Goal: Information Seeking & Learning: Learn about a topic

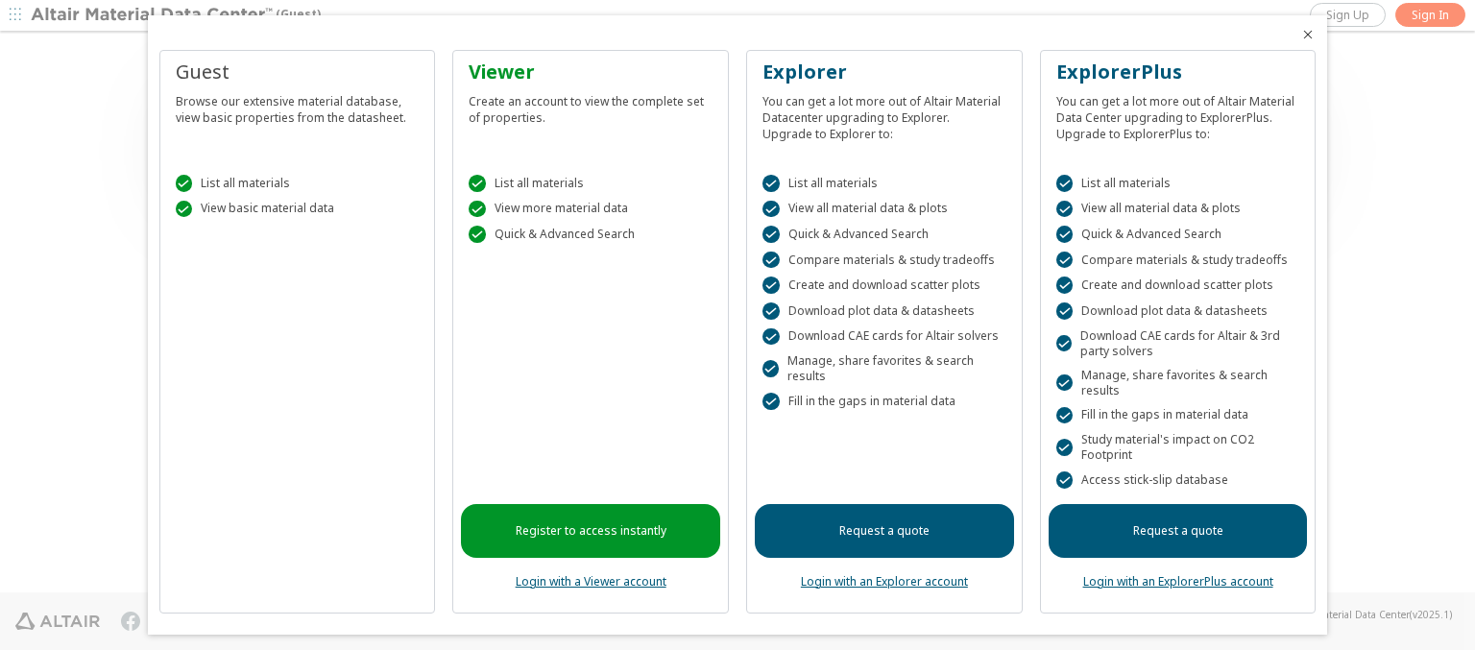
click at [1300, 35] on icon "Close" at bounding box center [1307, 34] width 15 height 15
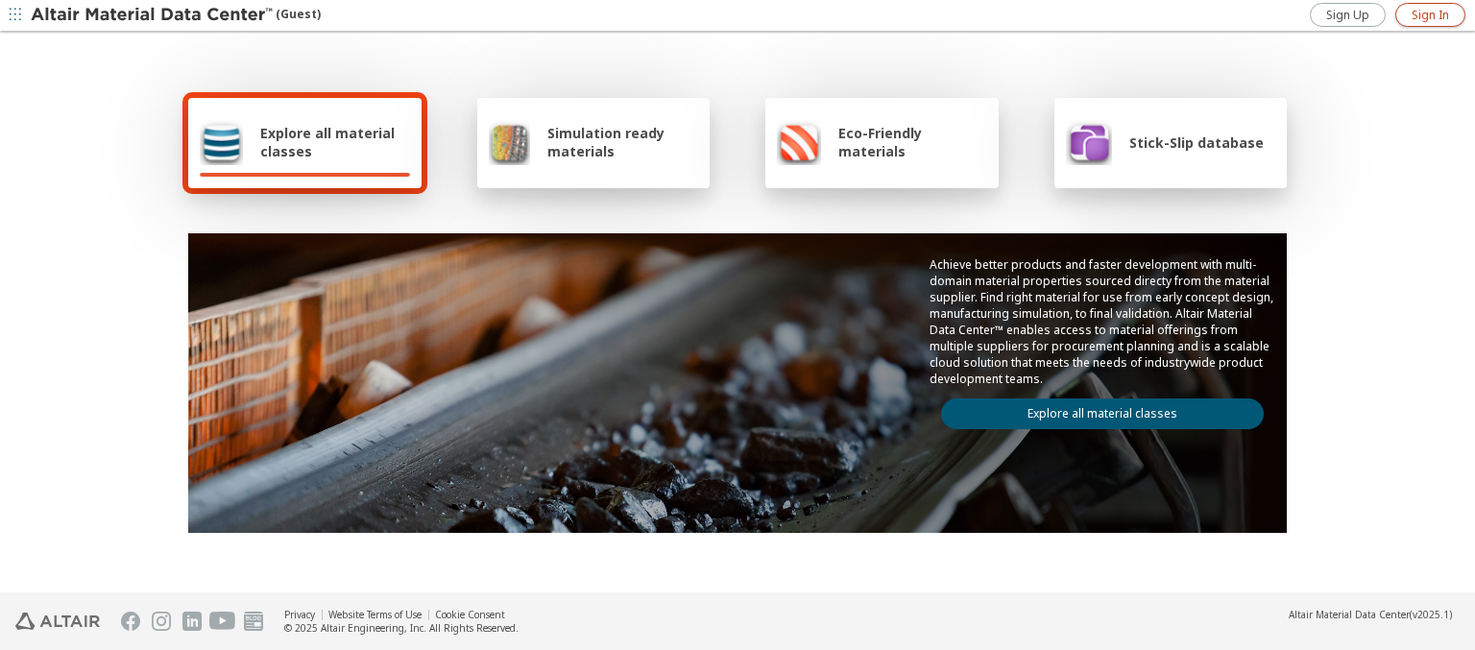
click at [1429, 14] on span "Sign In" at bounding box center [1429, 15] width 37 height 15
click at [153, 15] on img at bounding box center [153, 15] width 245 height 19
click at [327, 142] on span "Explore all material classes" at bounding box center [335, 142] width 150 height 36
click at [1094, 409] on link "Explore all material classes" at bounding box center [1102, 413] width 323 height 31
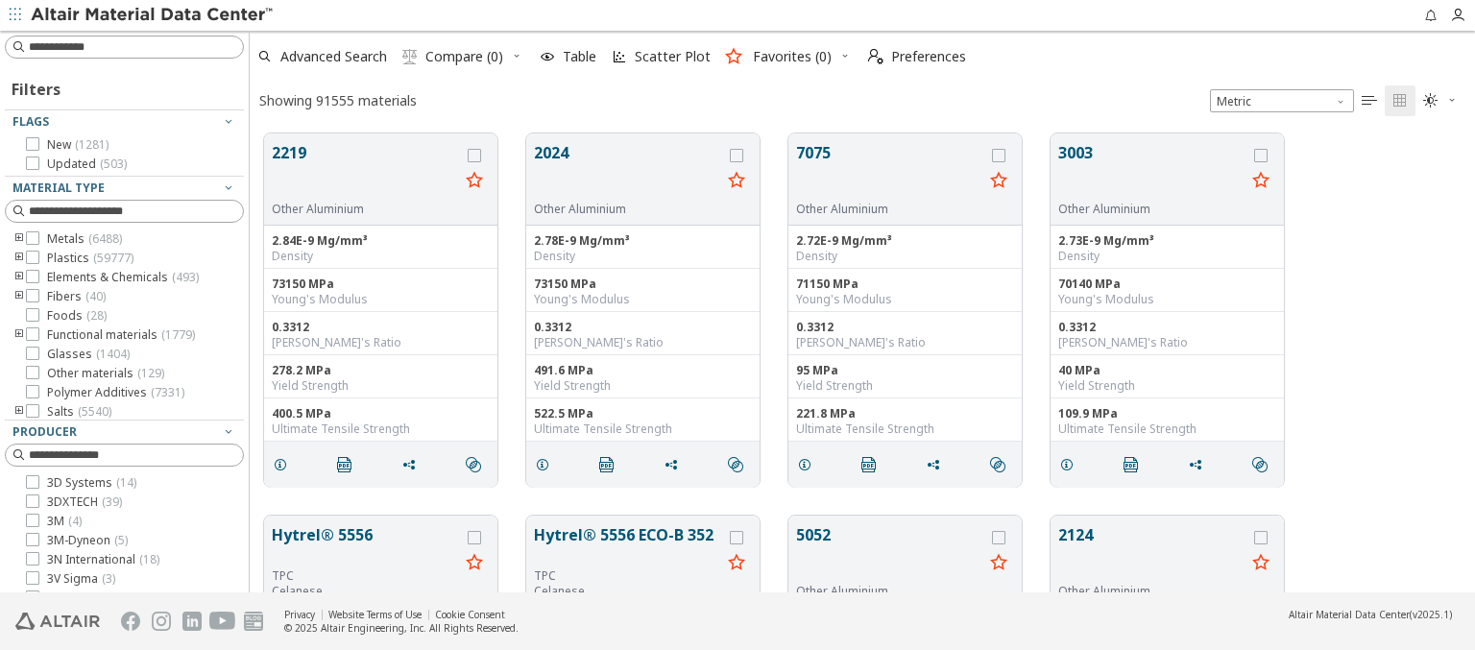
scroll to position [459, 1210]
click at [911, 57] on span "Preferences" at bounding box center [928, 56] width 75 height 13
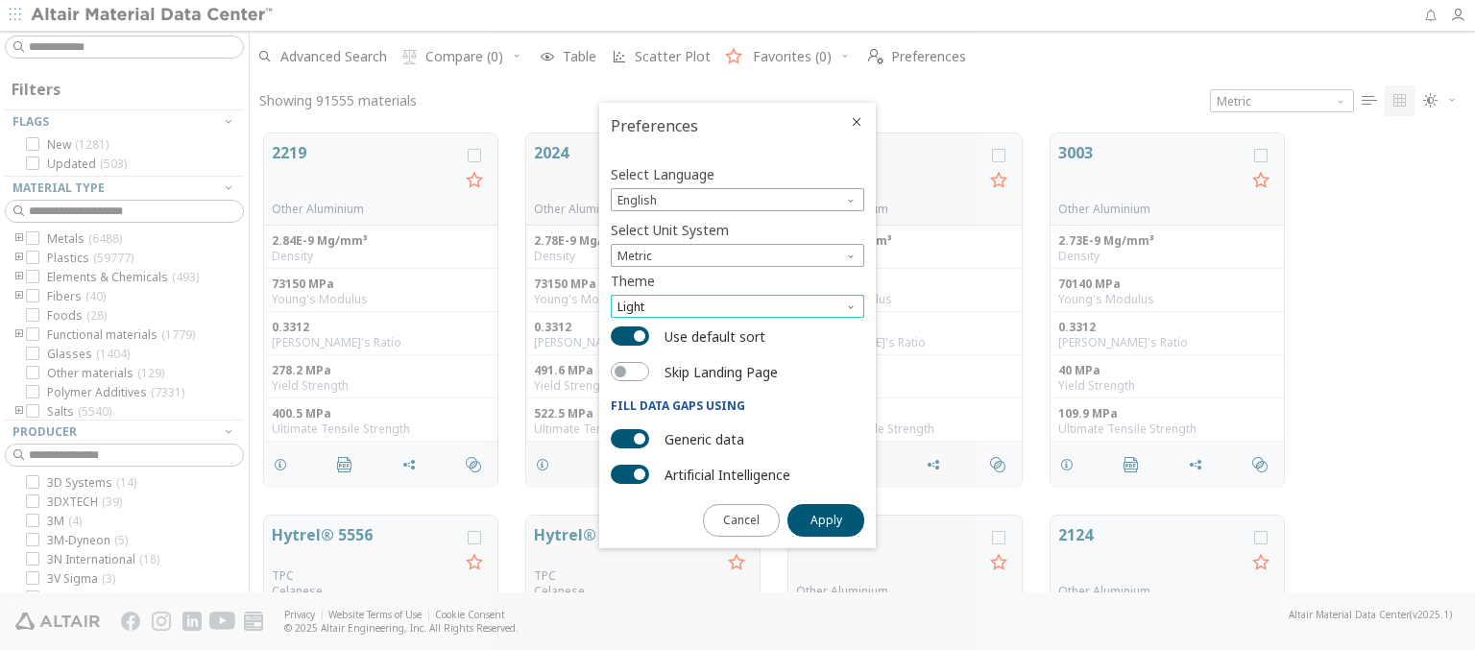
click at [737, 306] on span "Light" at bounding box center [737, 306] width 253 height 23
click at [632, 376] on span "Dark" at bounding box center [632, 376] width 26 height 15
click at [826, 518] on span "Apply" at bounding box center [826, 520] width 32 height 15
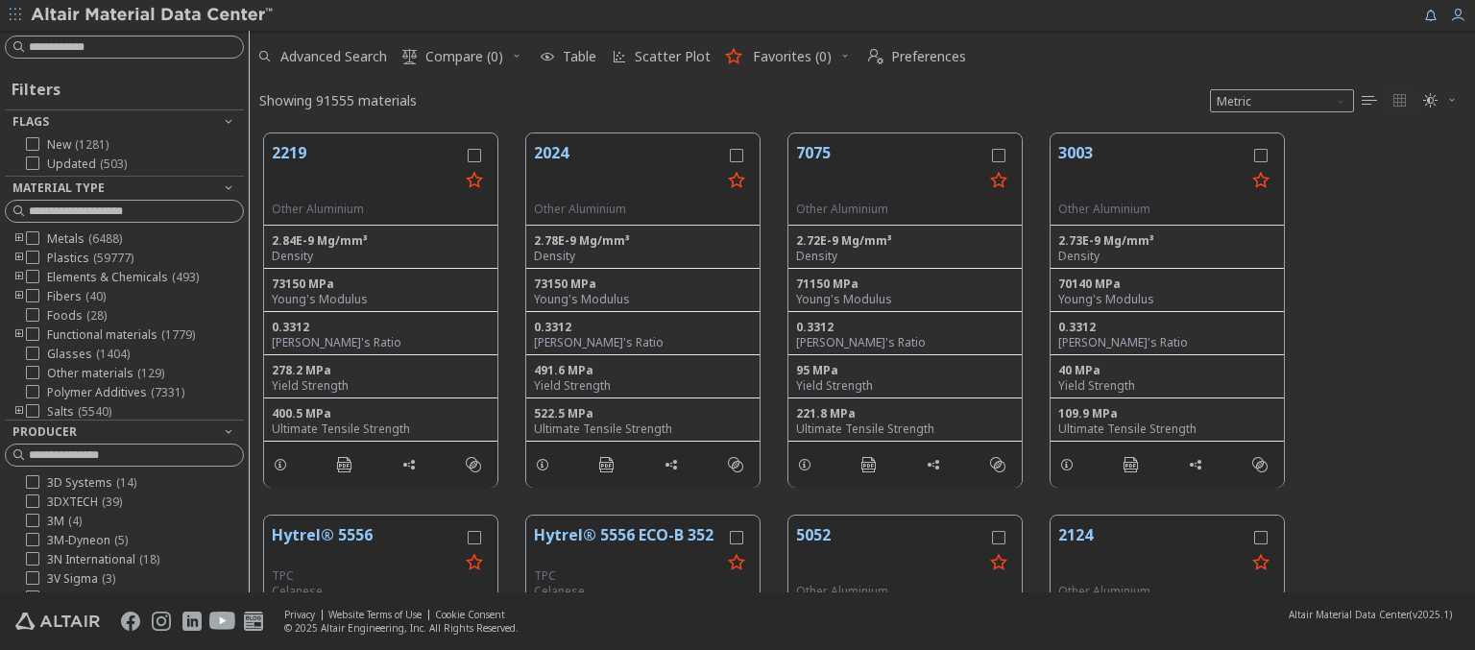
click at [153, 15] on img at bounding box center [153, 15] width 245 height 19
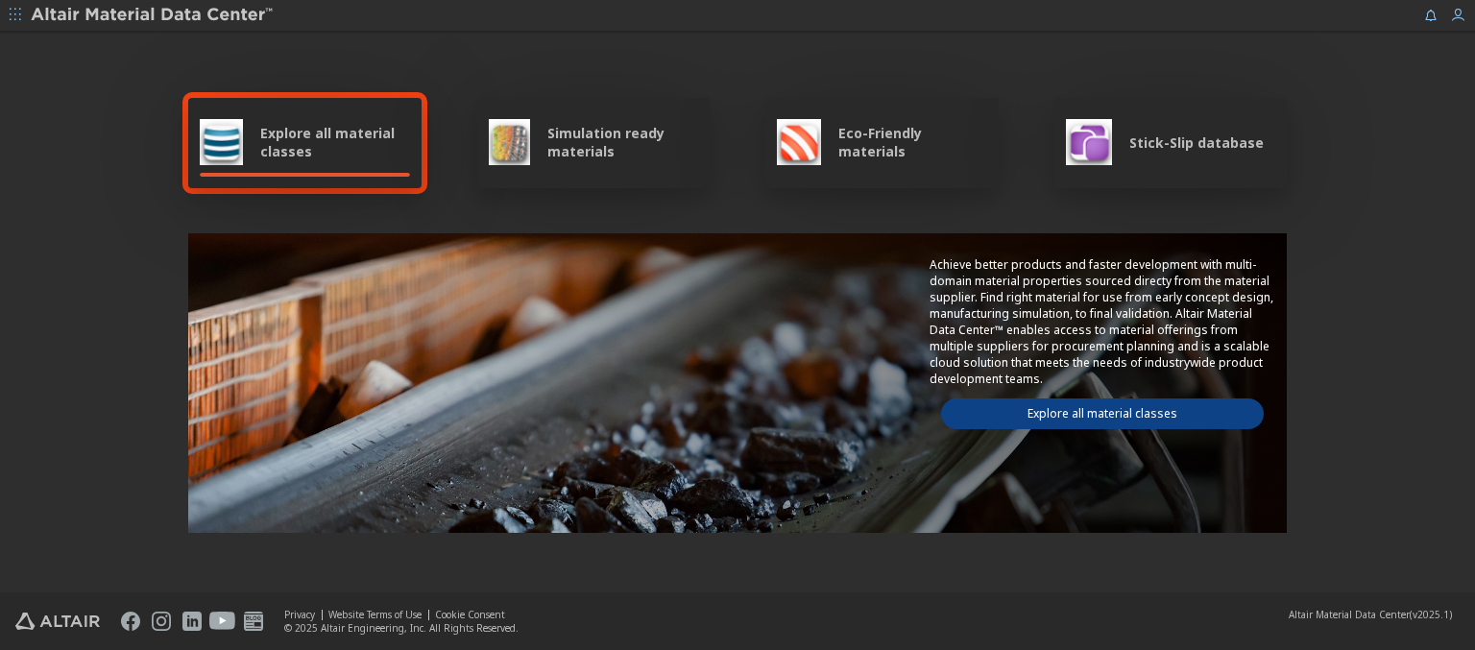
click at [327, 142] on span "Explore all material classes" at bounding box center [335, 142] width 150 height 36
click at [1094, 409] on link "Explore all material classes" at bounding box center [1102, 413] width 323 height 31
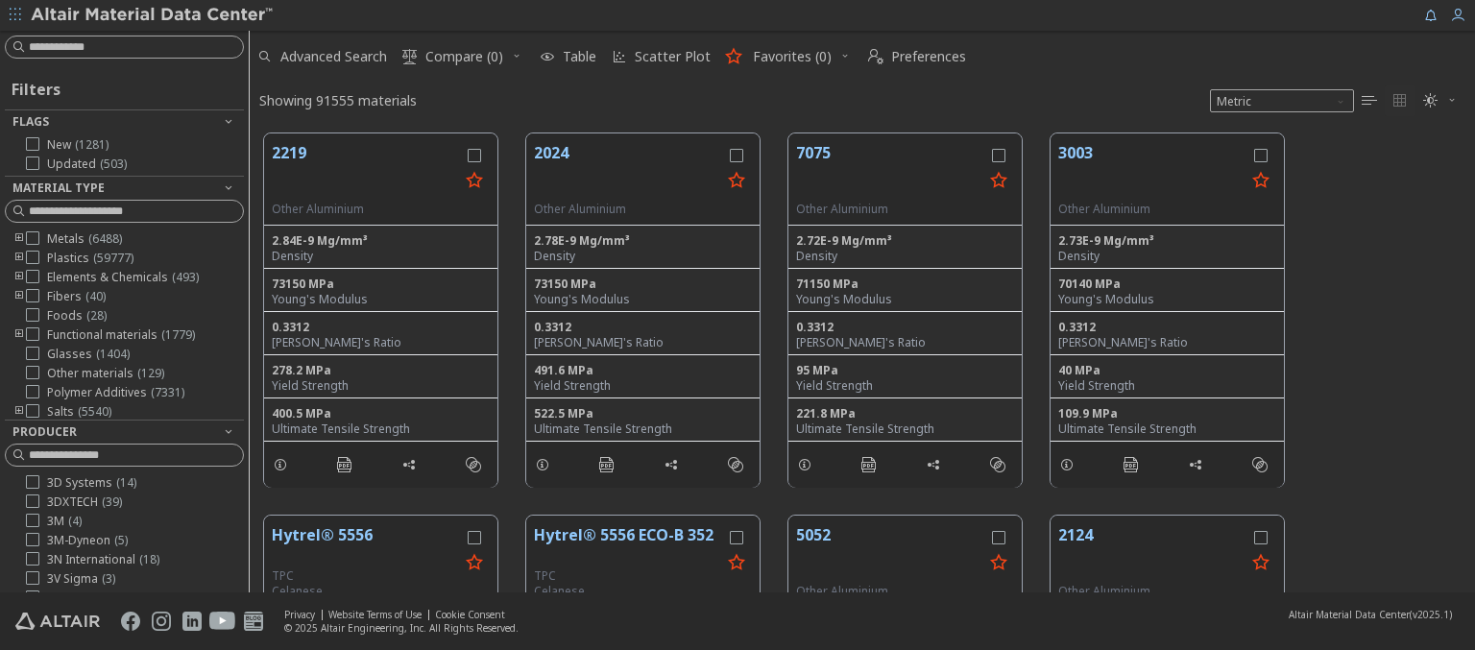
scroll to position [459, 1210]
click at [153, 15] on img at bounding box center [153, 15] width 245 height 19
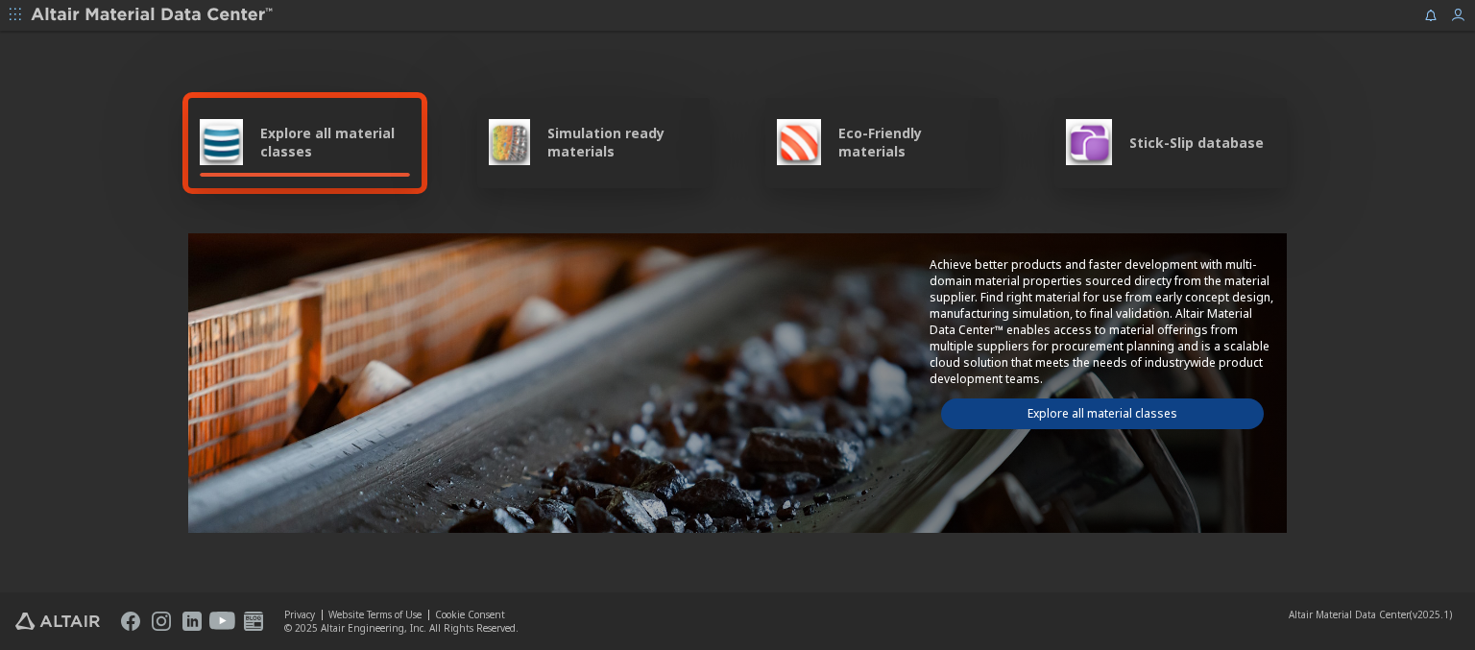
click at [614, 142] on span "Simulation ready materials" at bounding box center [622, 142] width 151 height 36
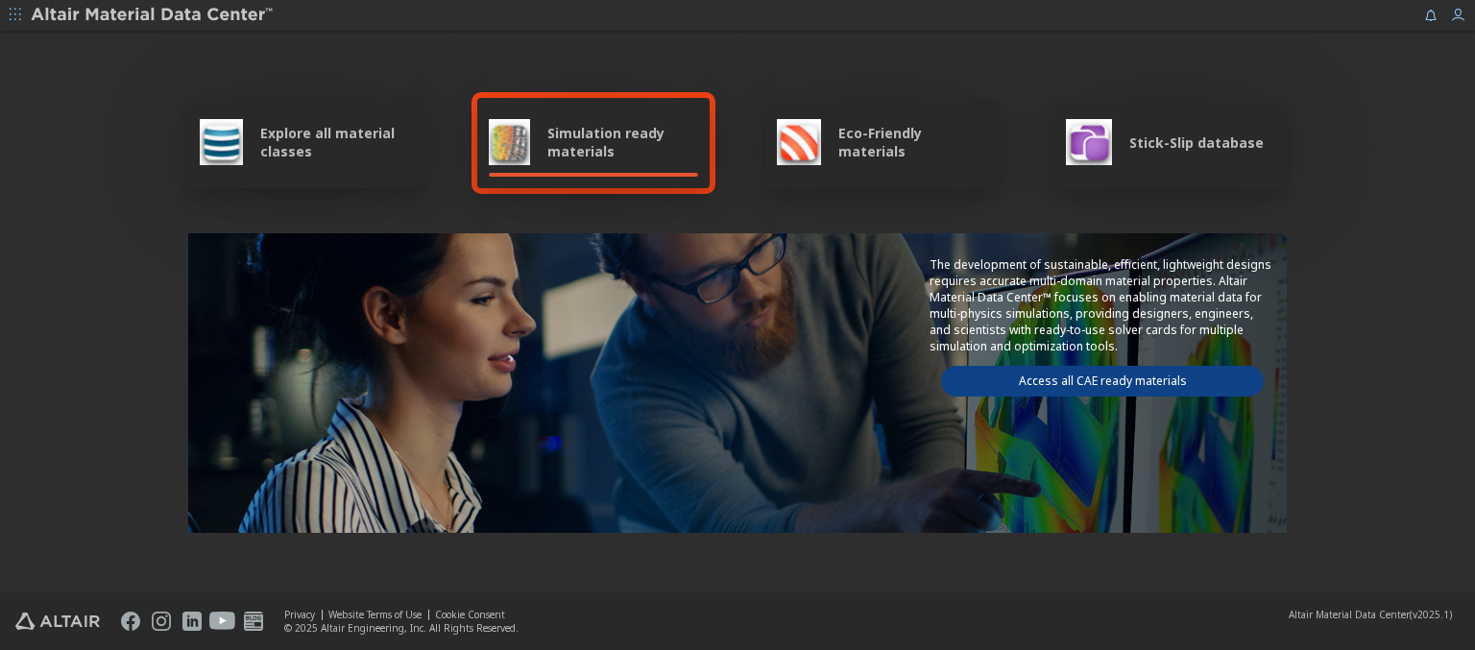
click at [1094, 377] on link "Access all CAE ready materials" at bounding box center [1102, 381] width 323 height 31
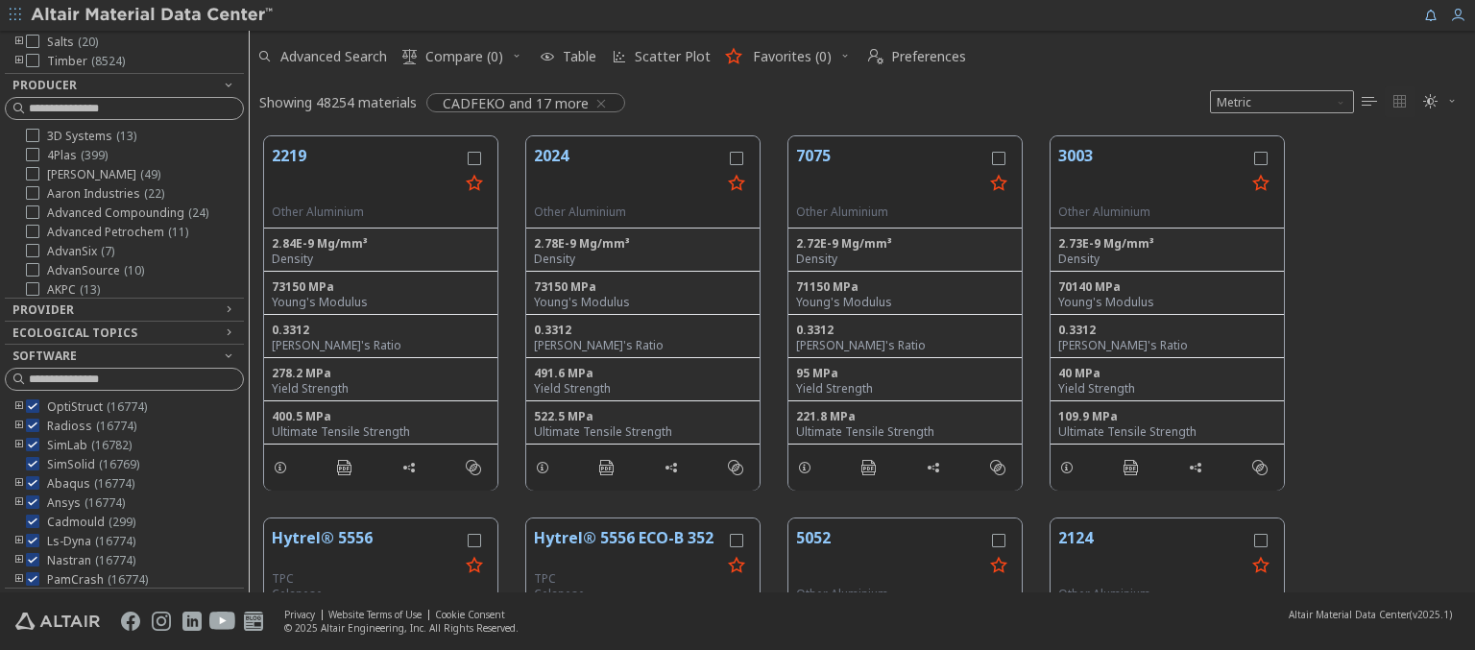
scroll to position [173, 0]
click at [153, 15] on img at bounding box center [153, 15] width 245 height 19
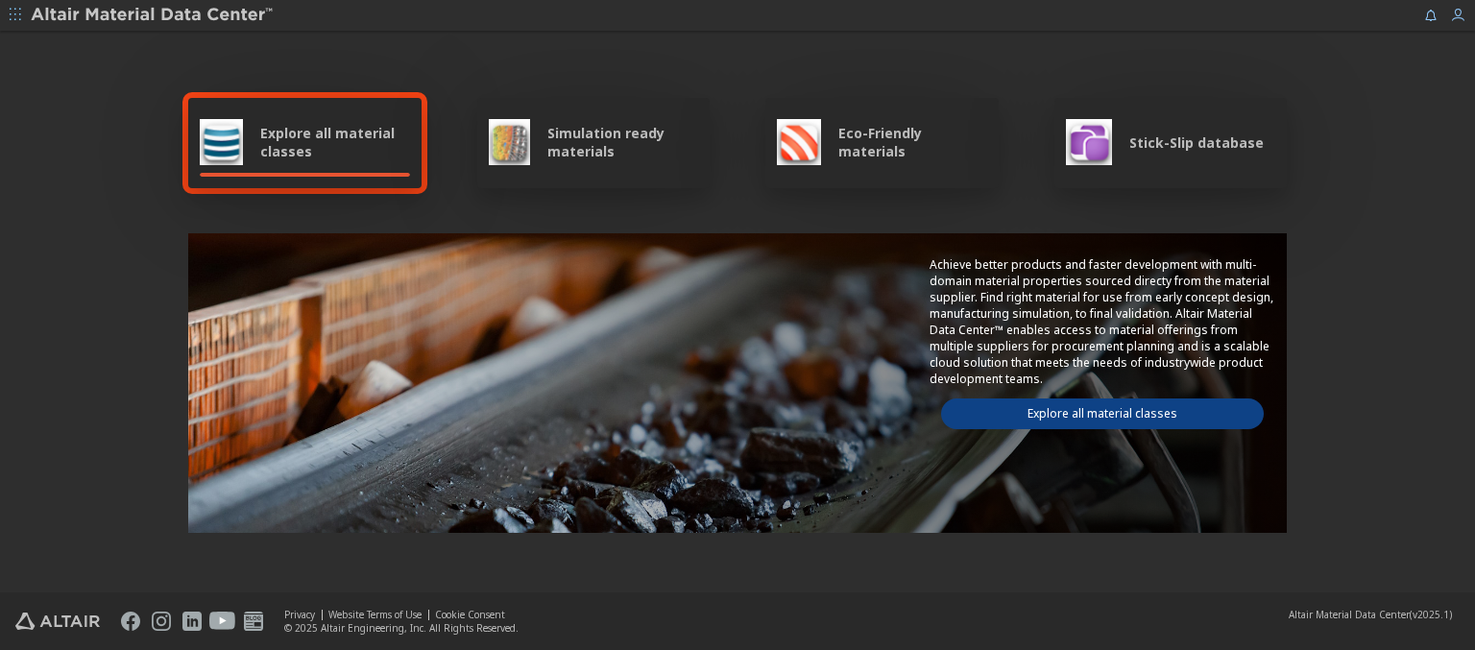
click at [905, 142] on span "Eco-Friendly materials" at bounding box center [912, 142] width 148 height 36
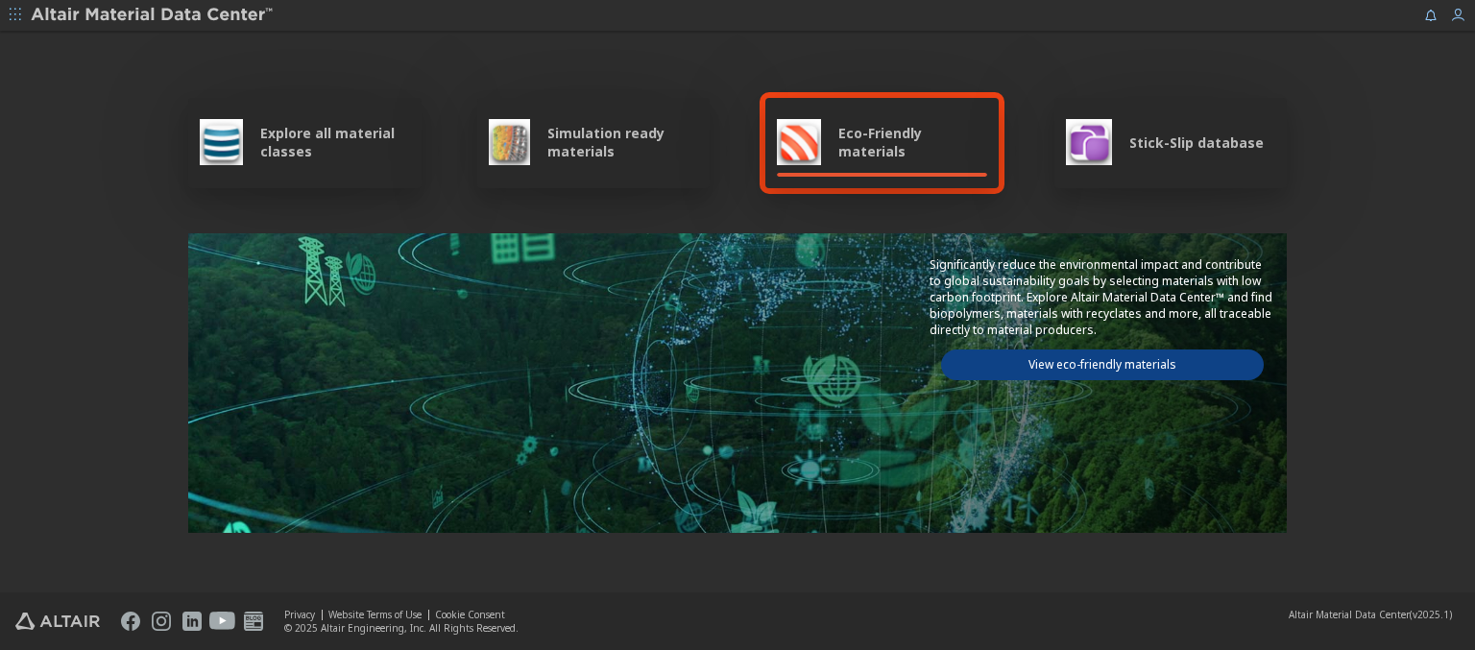
click at [1094, 362] on link "View eco-friendly materials" at bounding box center [1102, 364] width 323 height 31
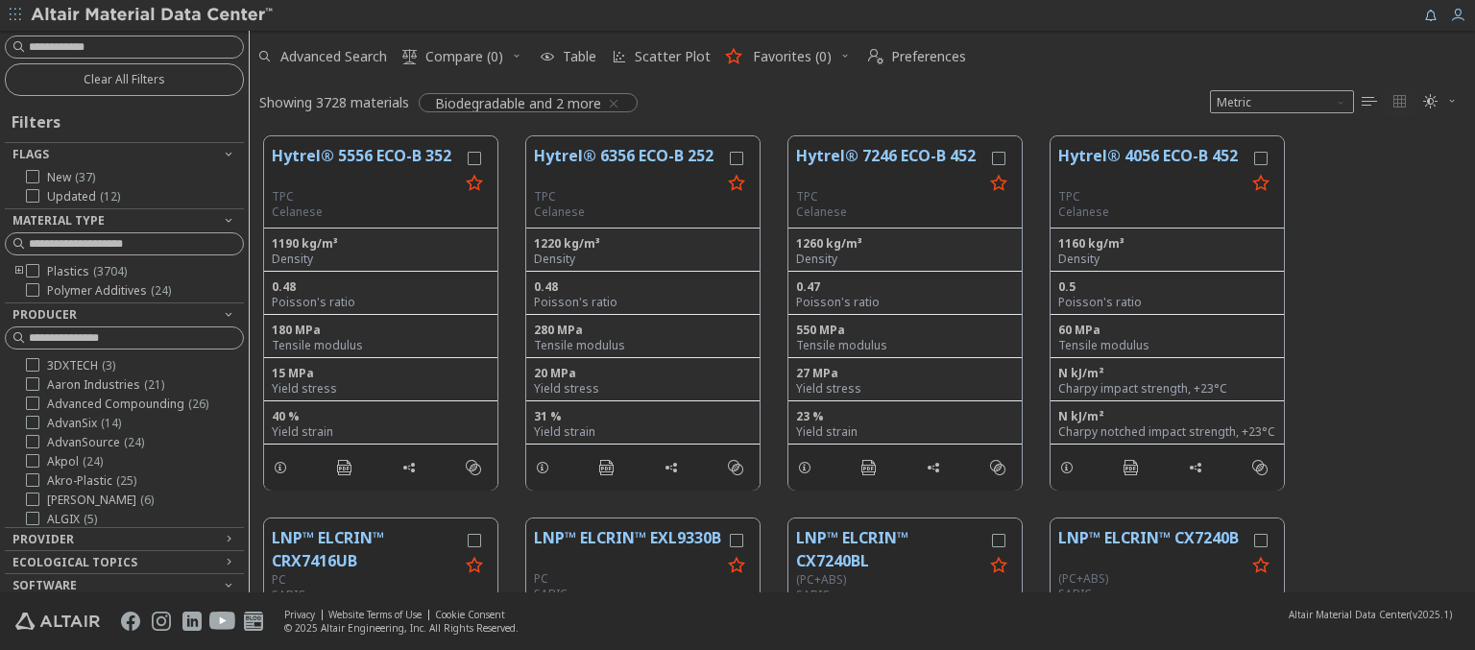
scroll to position [15, 15]
click at [153, 15] on img at bounding box center [153, 15] width 245 height 19
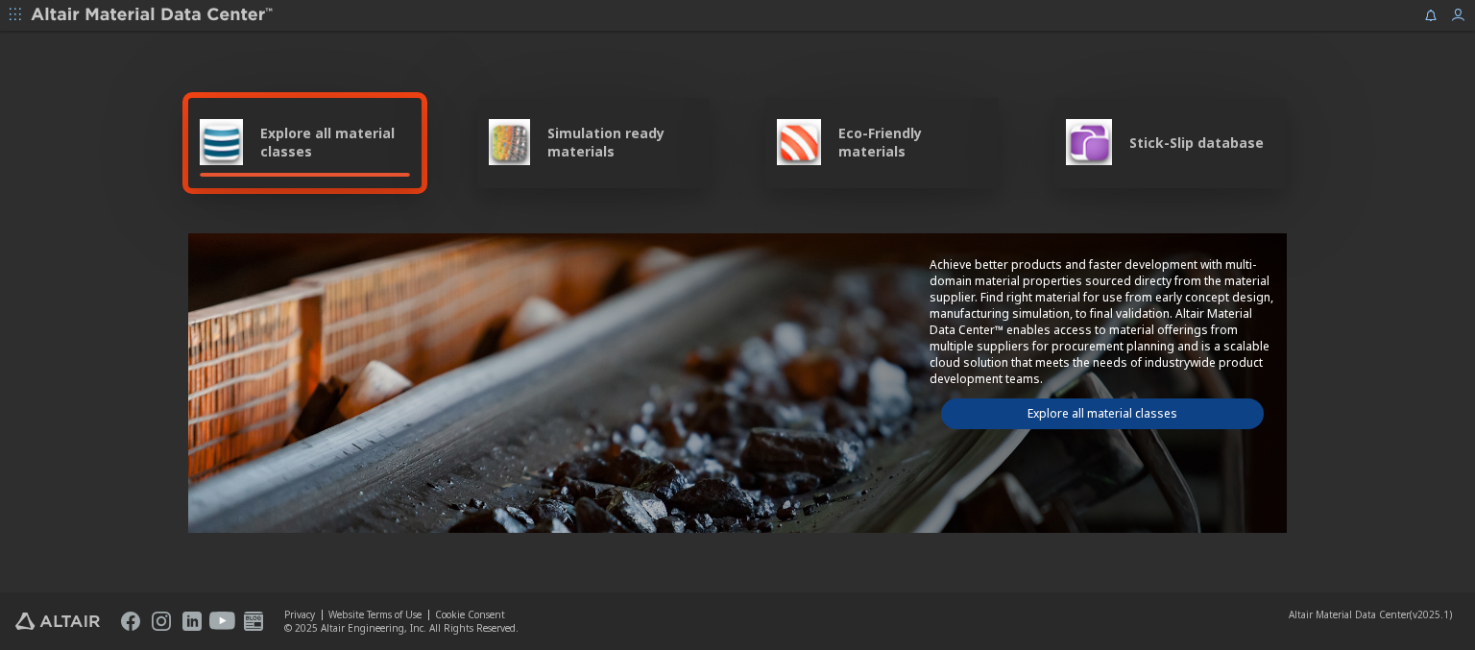
click at [1184, 142] on span "Stick-Slip database" at bounding box center [1196, 142] width 134 height 18
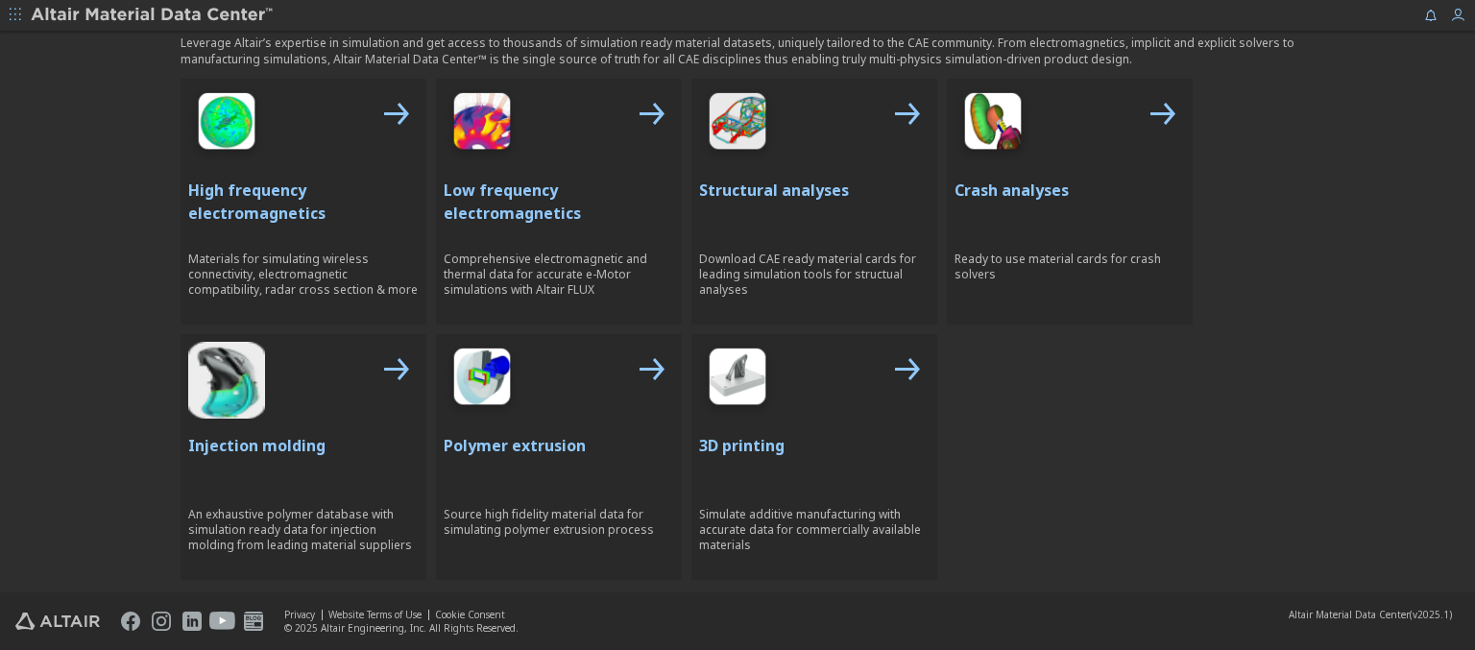
scroll to position [861, 0]
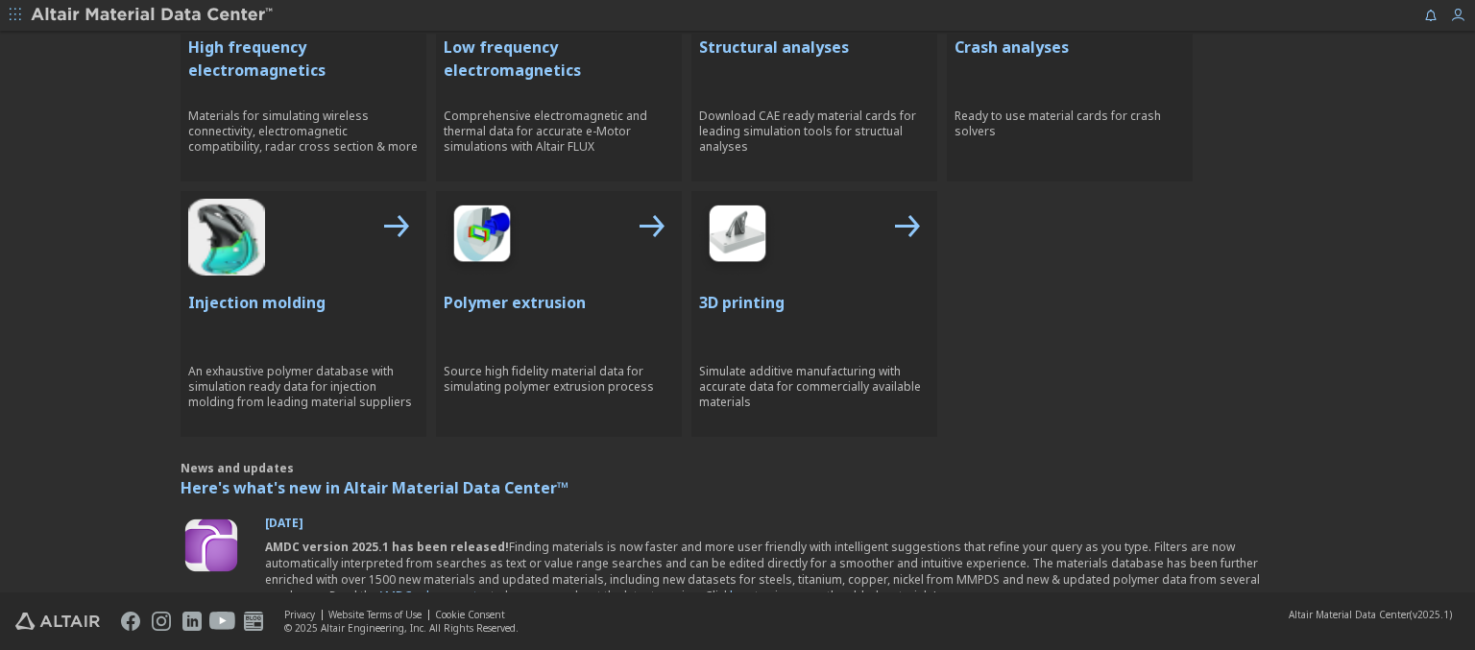
click at [296, 57] on p "High frequency electromagnetics" at bounding box center [303, 59] width 230 height 46
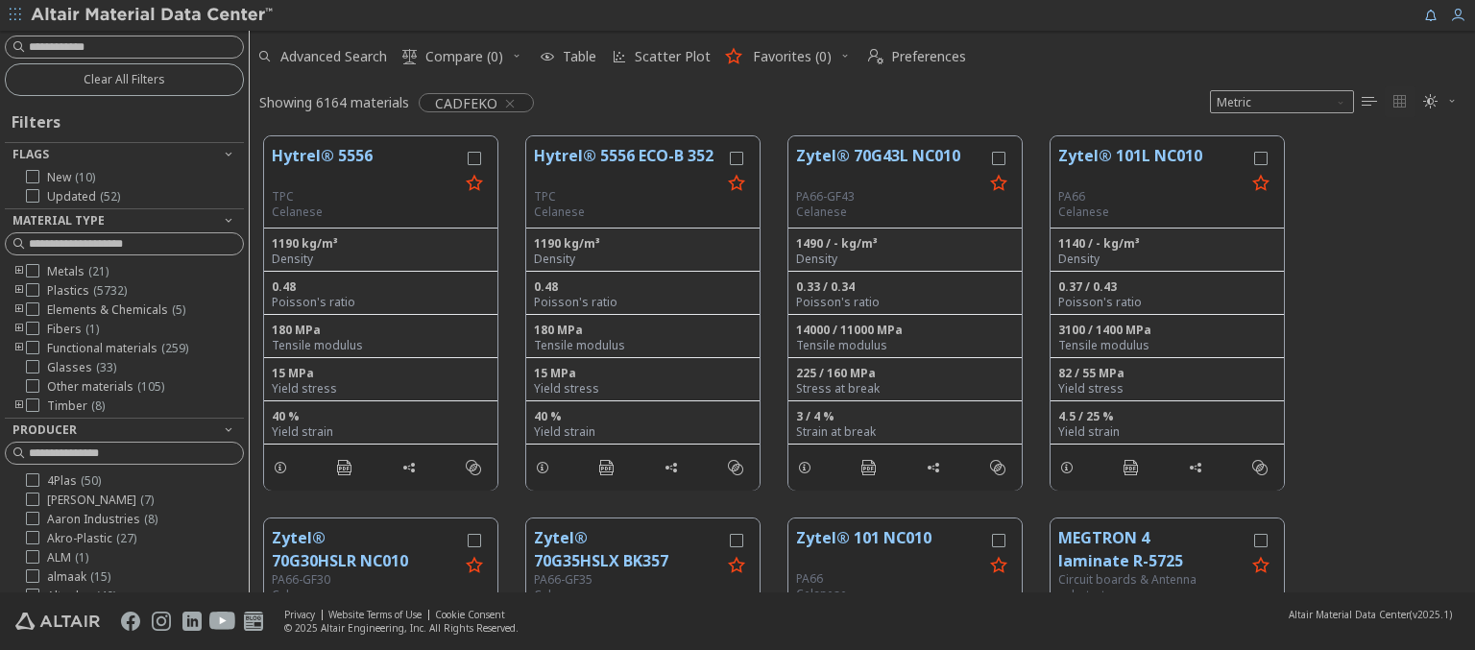
scroll to position [345, 0]
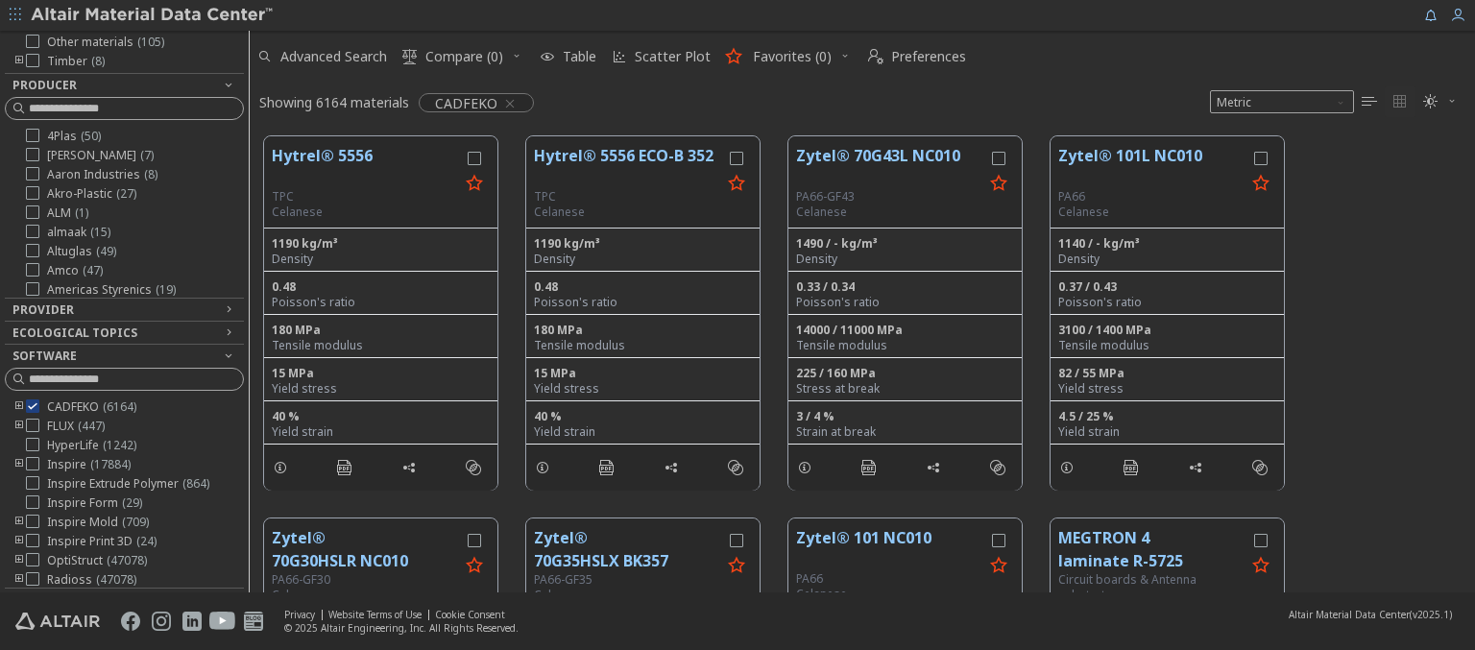
click at [153, 15] on img at bounding box center [153, 15] width 245 height 19
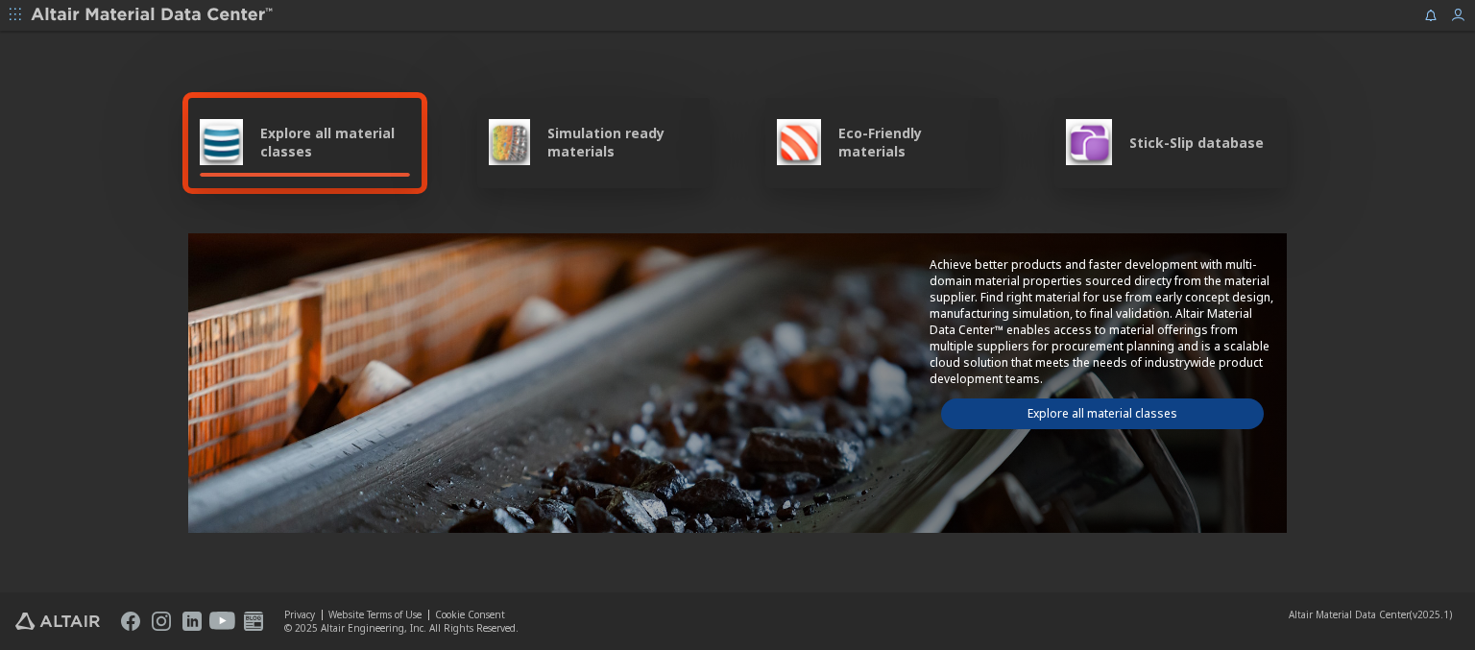
scroll to position [861, 0]
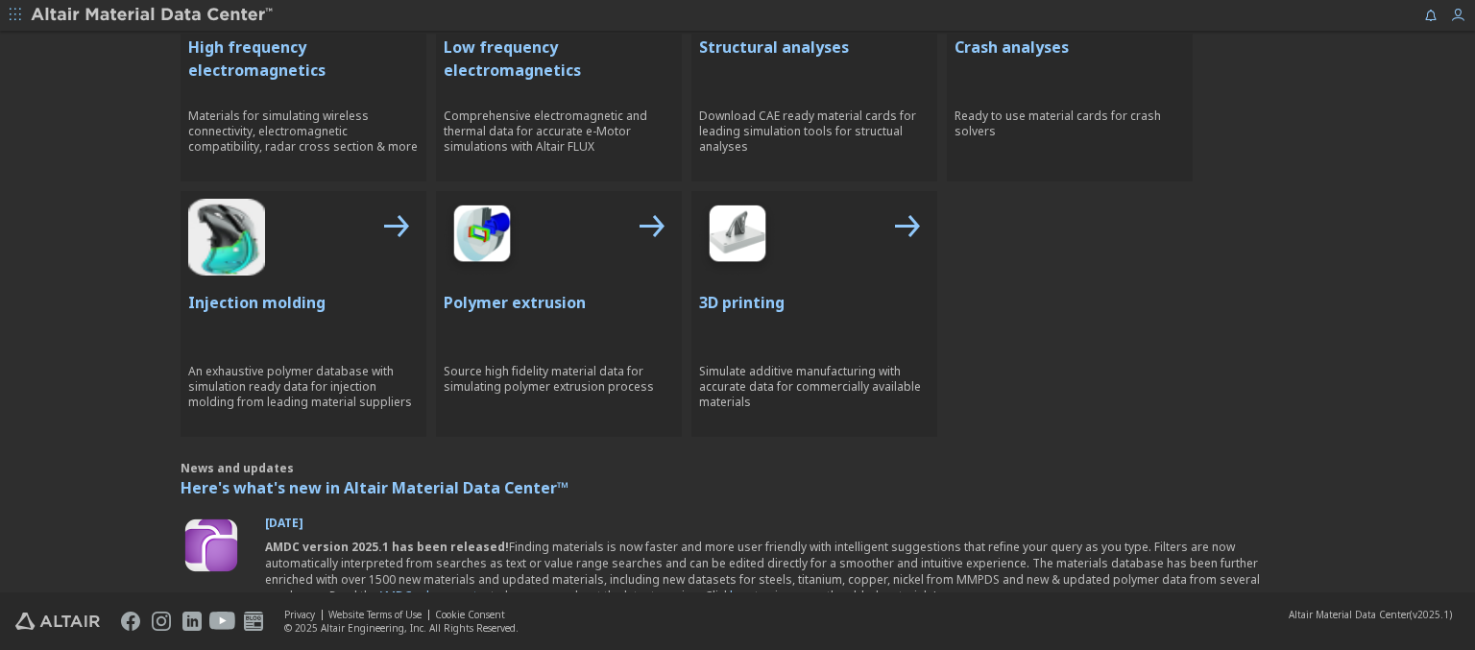
click at [551, 57] on p "Low frequency electromagnetics" at bounding box center [559, 59] width 230 height 46
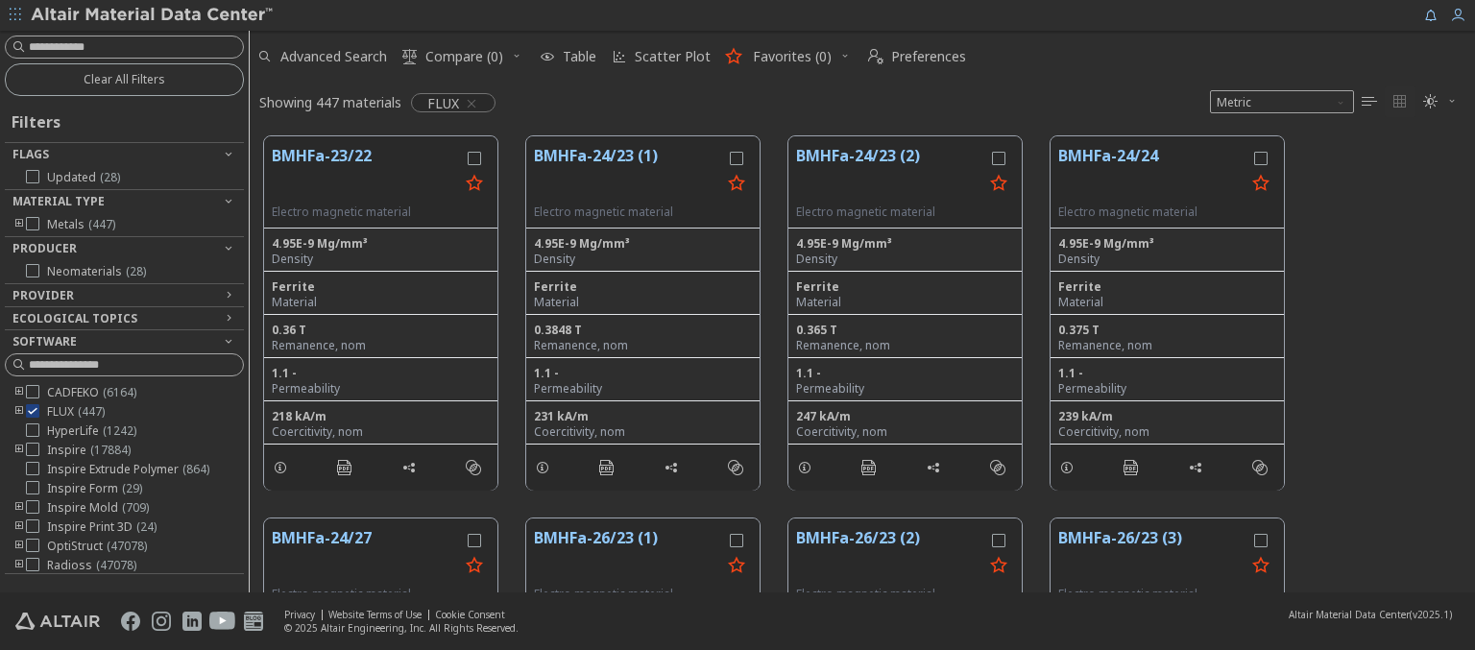
scroll to position [456, 1210]
click at [153, 15] on img at bounding box center [153, 15] width 245 height 19
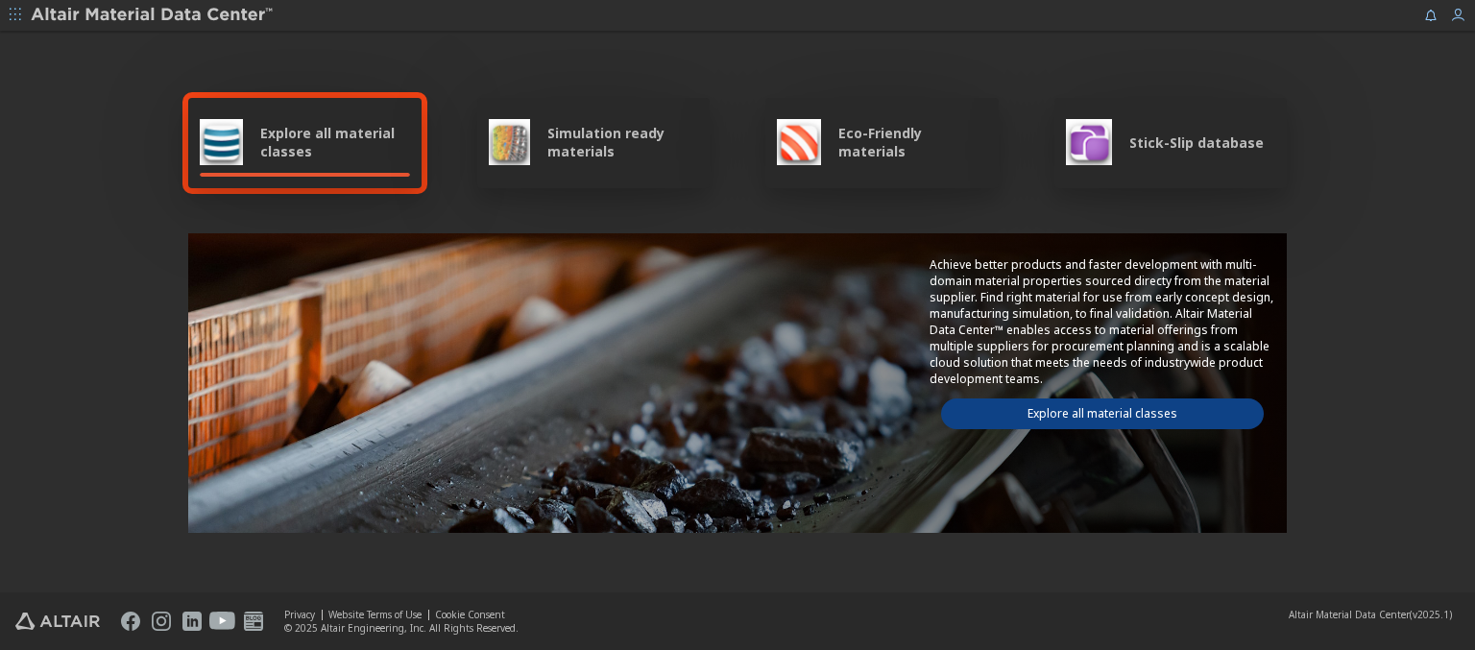
scroll to position [861, 0]
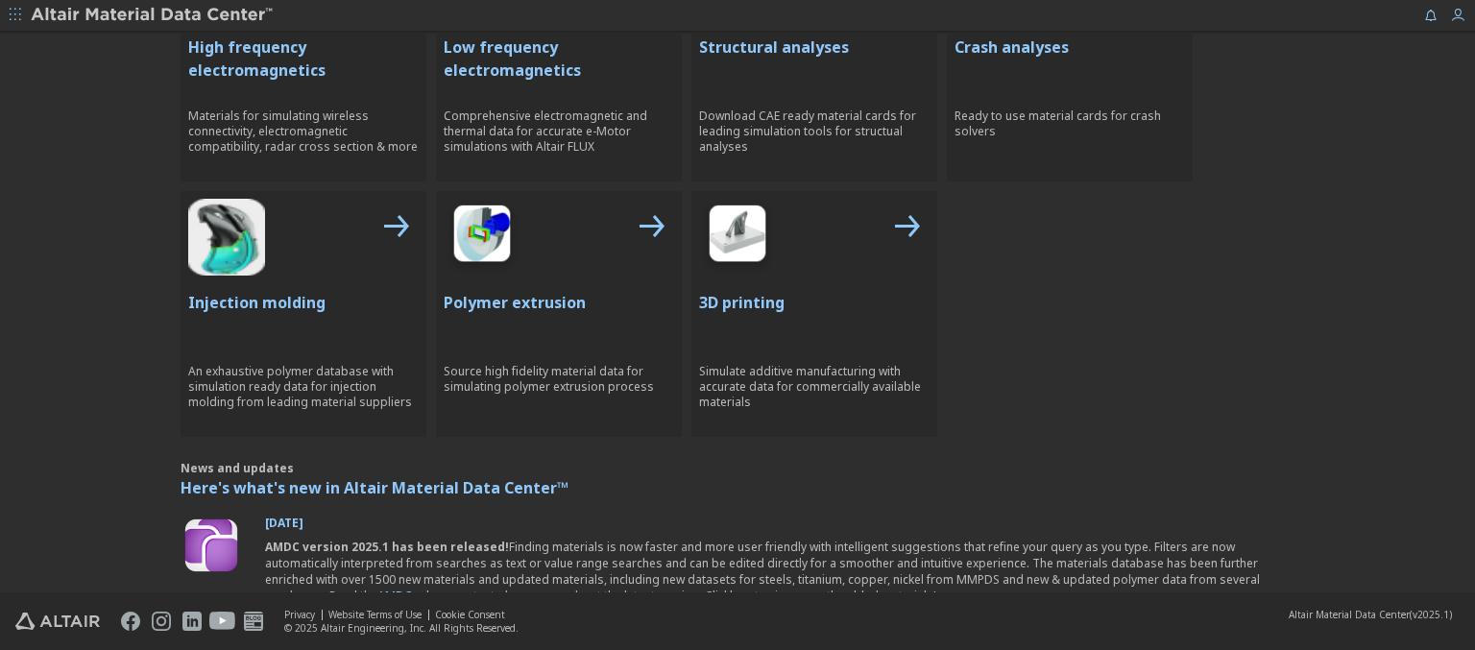
click at [806, 45] on p "Structural analyses" at bounding box center [814, 47] width 230 height 23
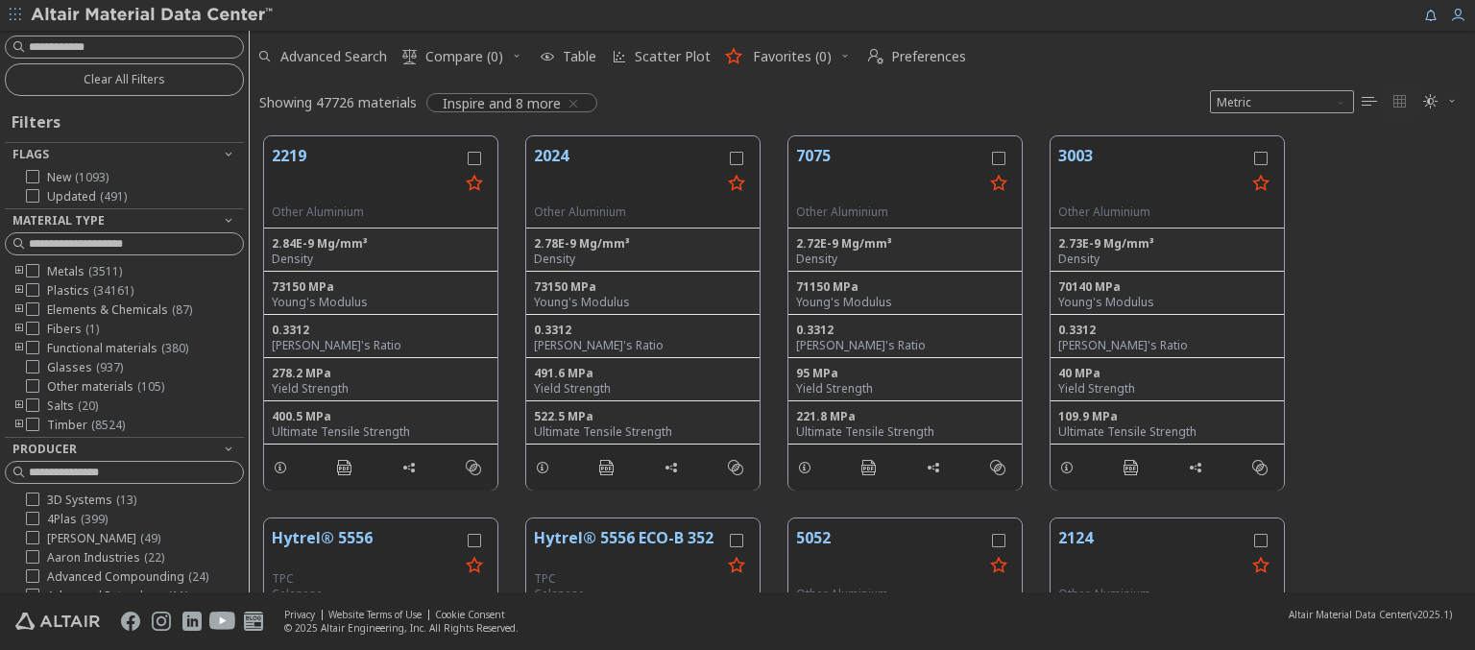
scroll to position [456, 1210]
click at [153, 15] on img at bounding box center [153, 15] width 245 height 19
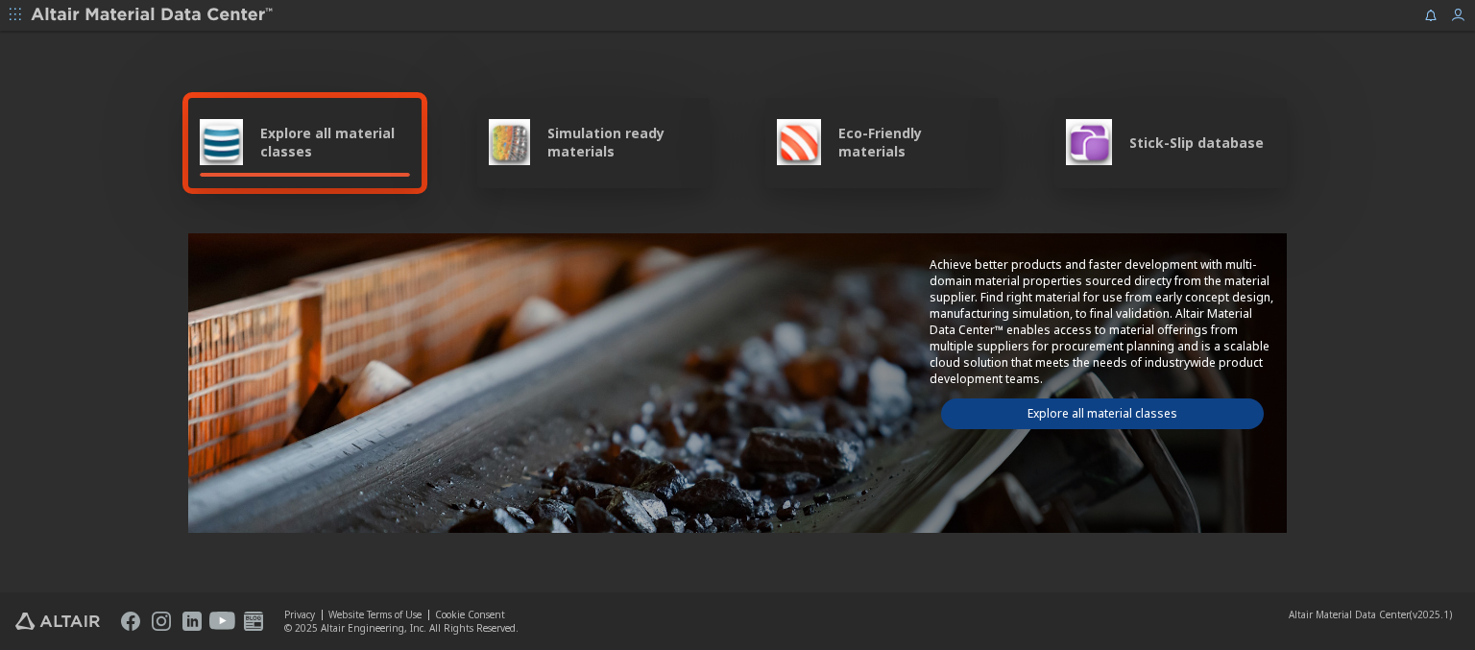
scroll to position [861, 0]
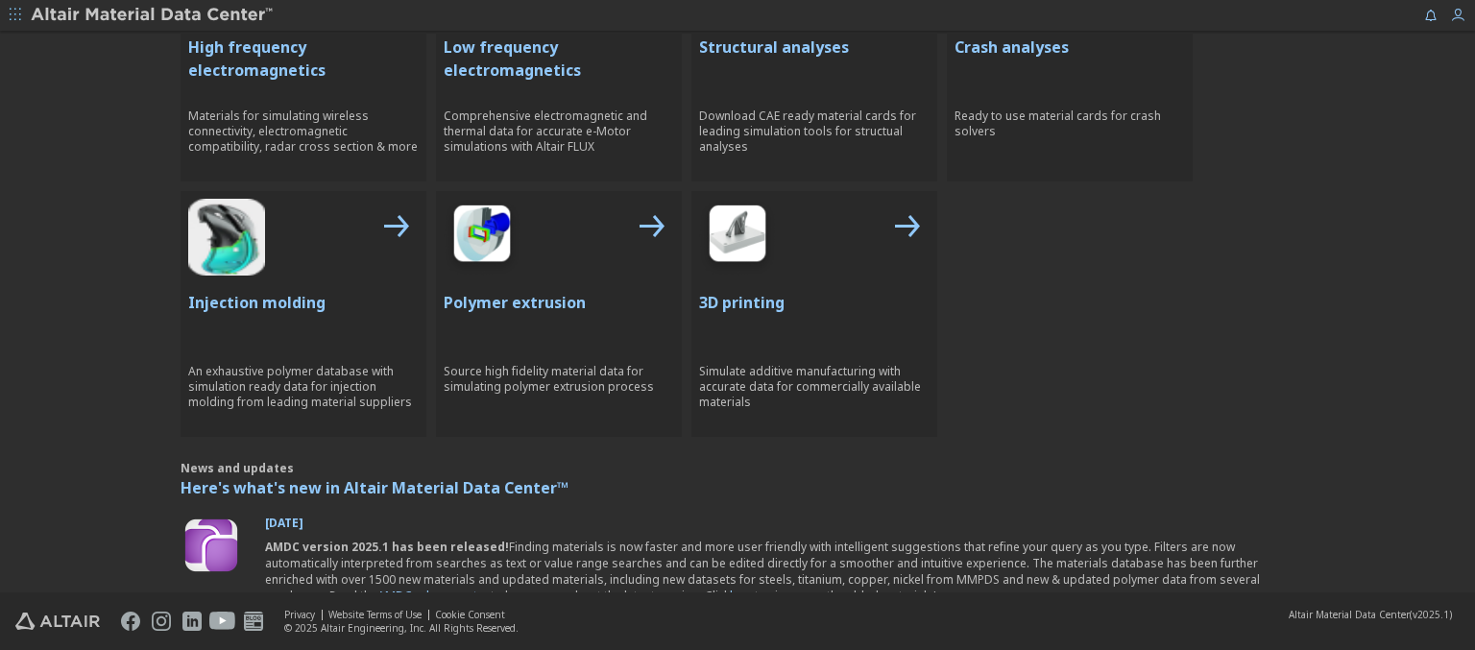
click at [1062, 45] on p "Crash analyses" at bounding box center [1069, 47] width 230 height 23
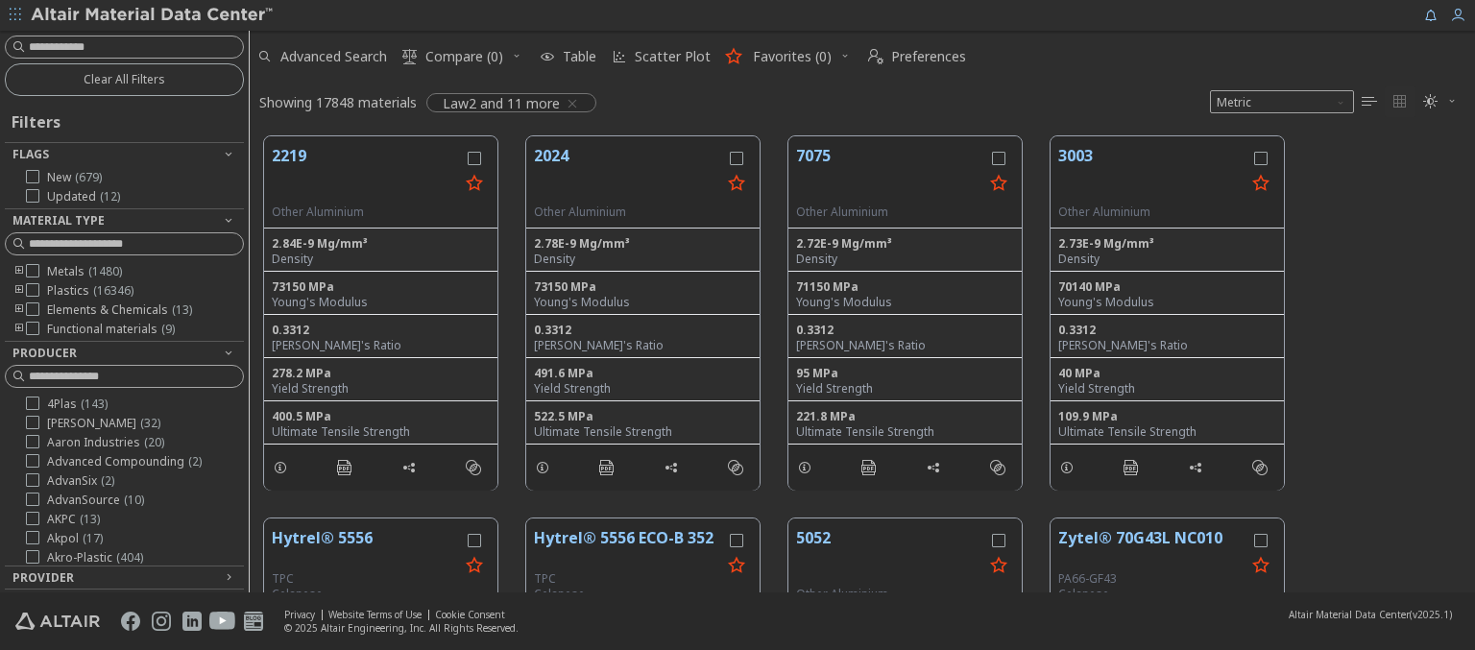
scroll to position [456, 1210]
click at [153, 15] on img at bounding box center [153, 15] width 245 height 19
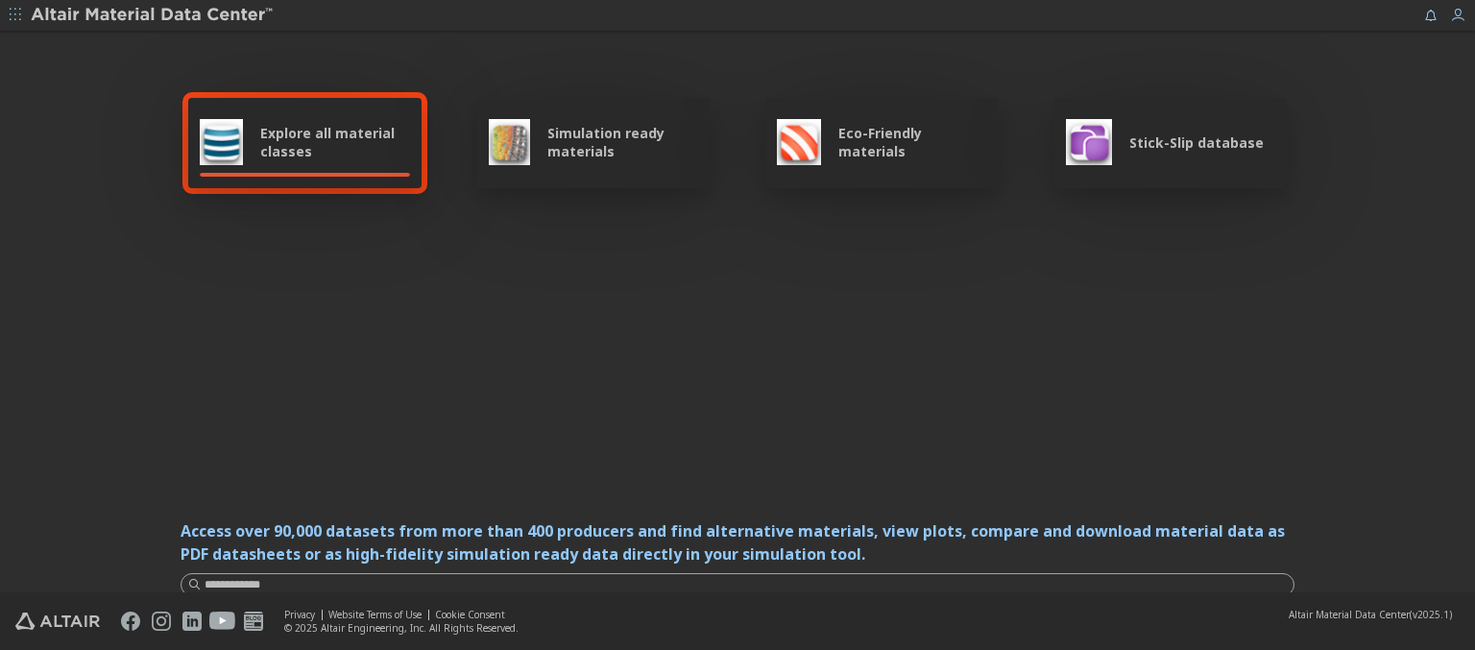
scroll to position [1011, 0]
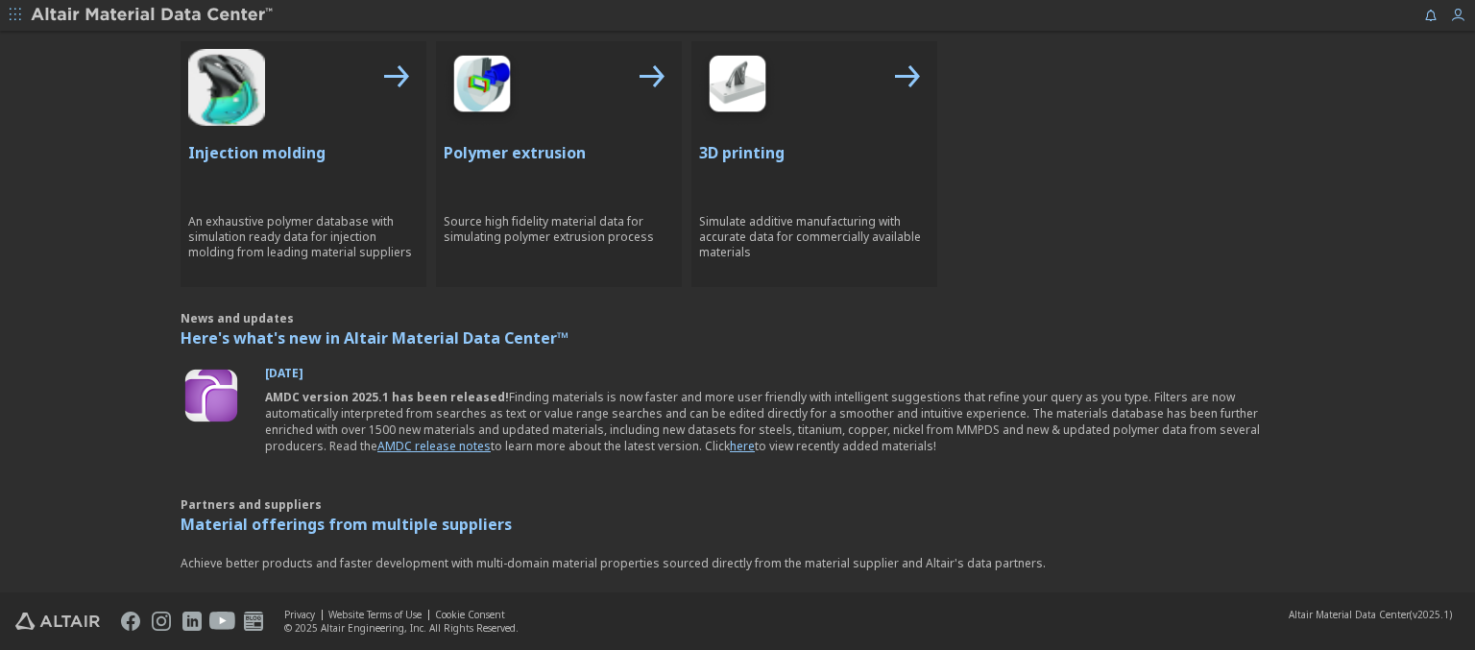
click at [296, 151] on p "Injection molding" at bounding box center [303, 152] width 230 height 23
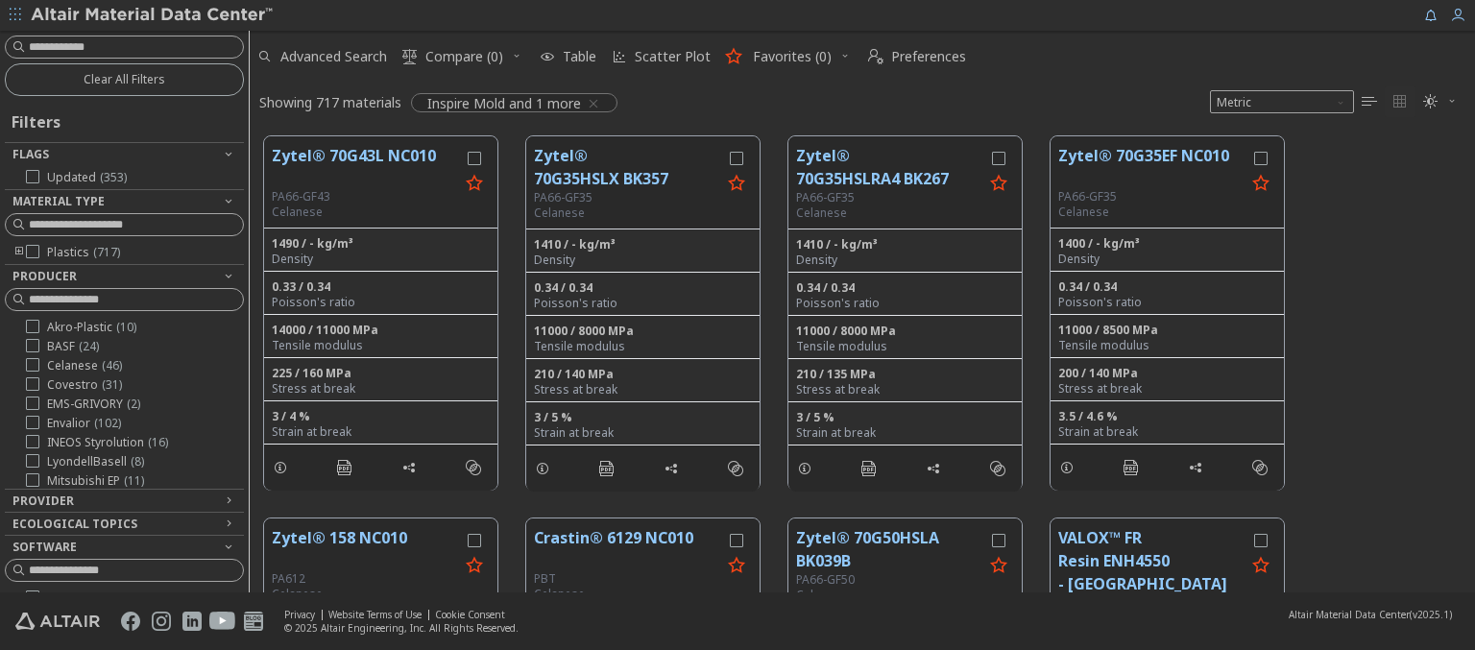
scroll to position [456, 1210]
click at [153, 15] on img at bounding box center [153, 15] width 245 height 19
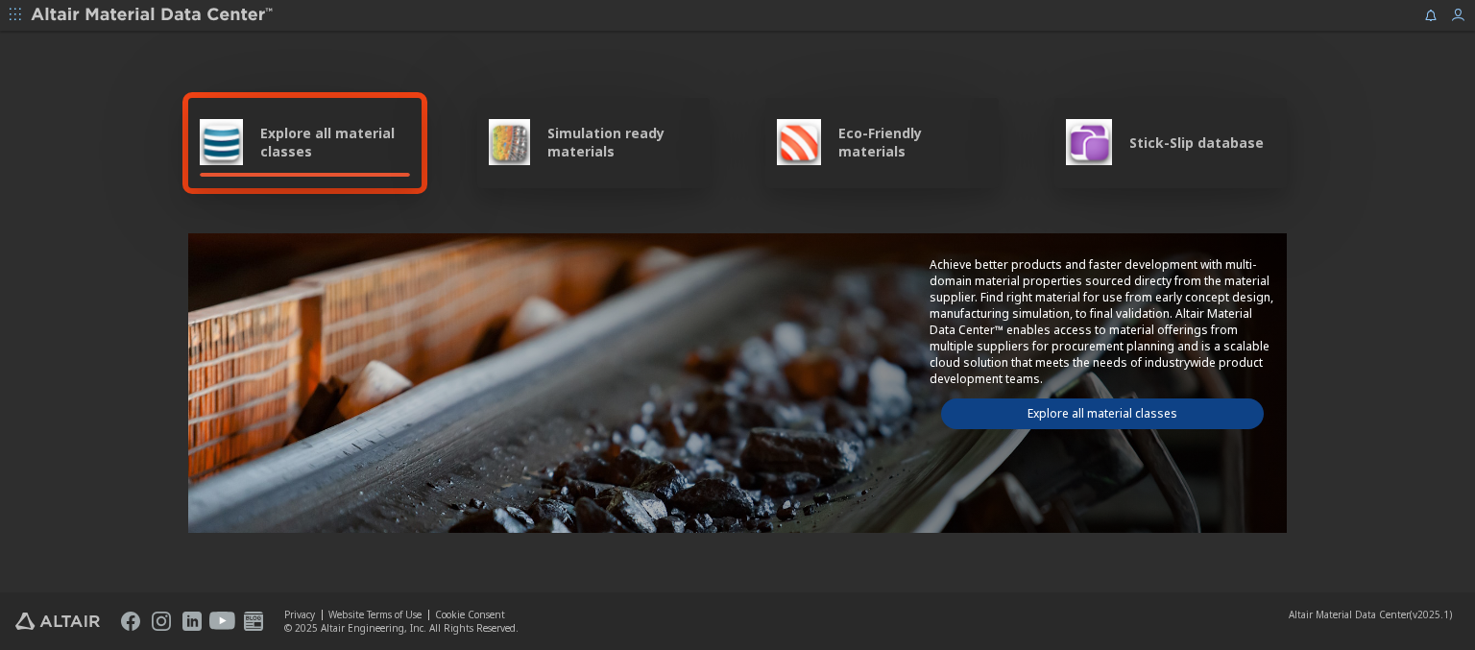
scroll to position [1116, 0]
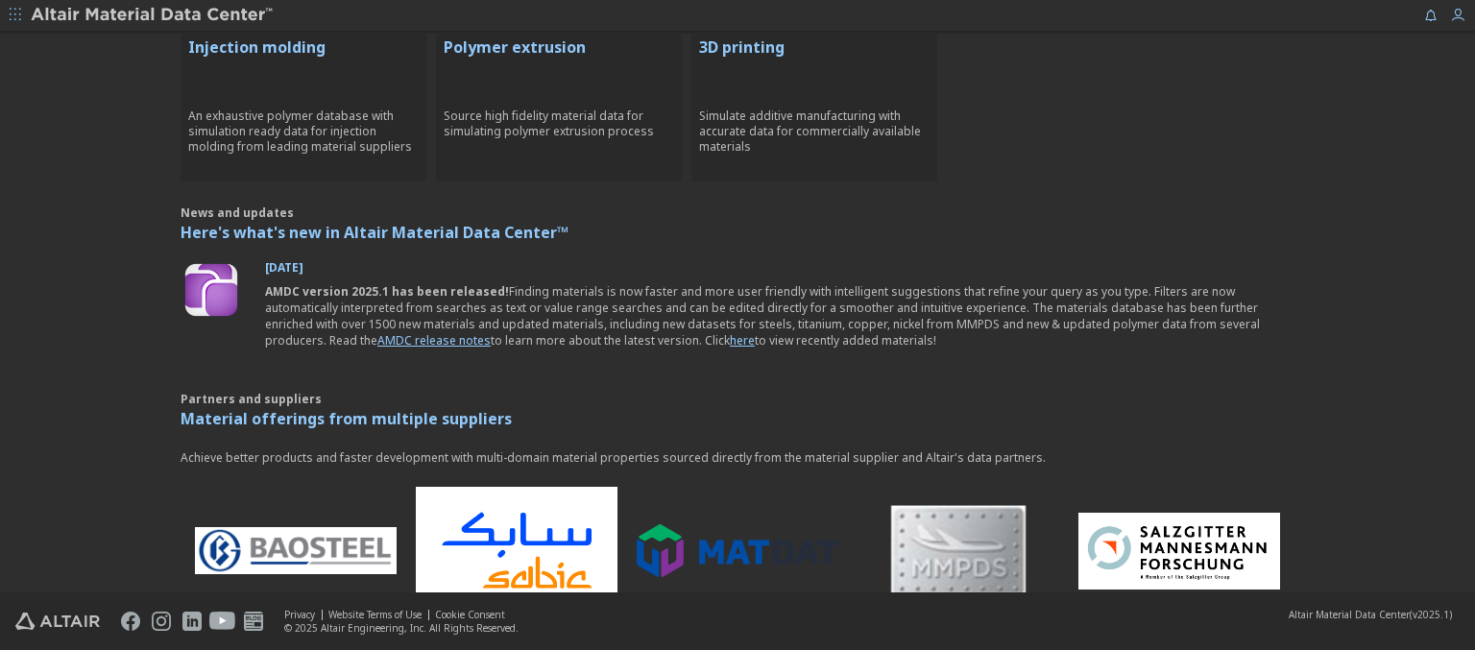
click at [551, 45] on p "Polymer extrusion" at bounding box center [559, 47] width 230 height 23
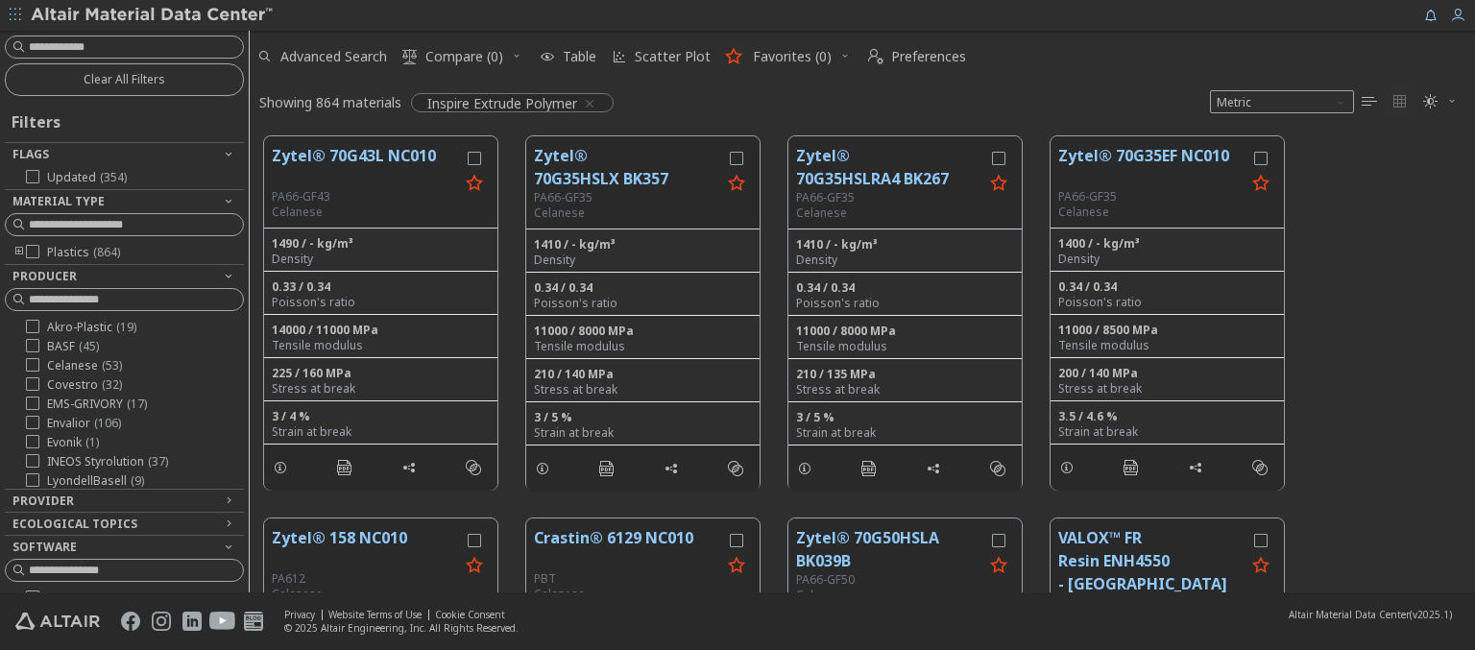
scroll to position [15, 15]
click at [153, 15] on img at bounding box center [153, 15] width 245 height 19
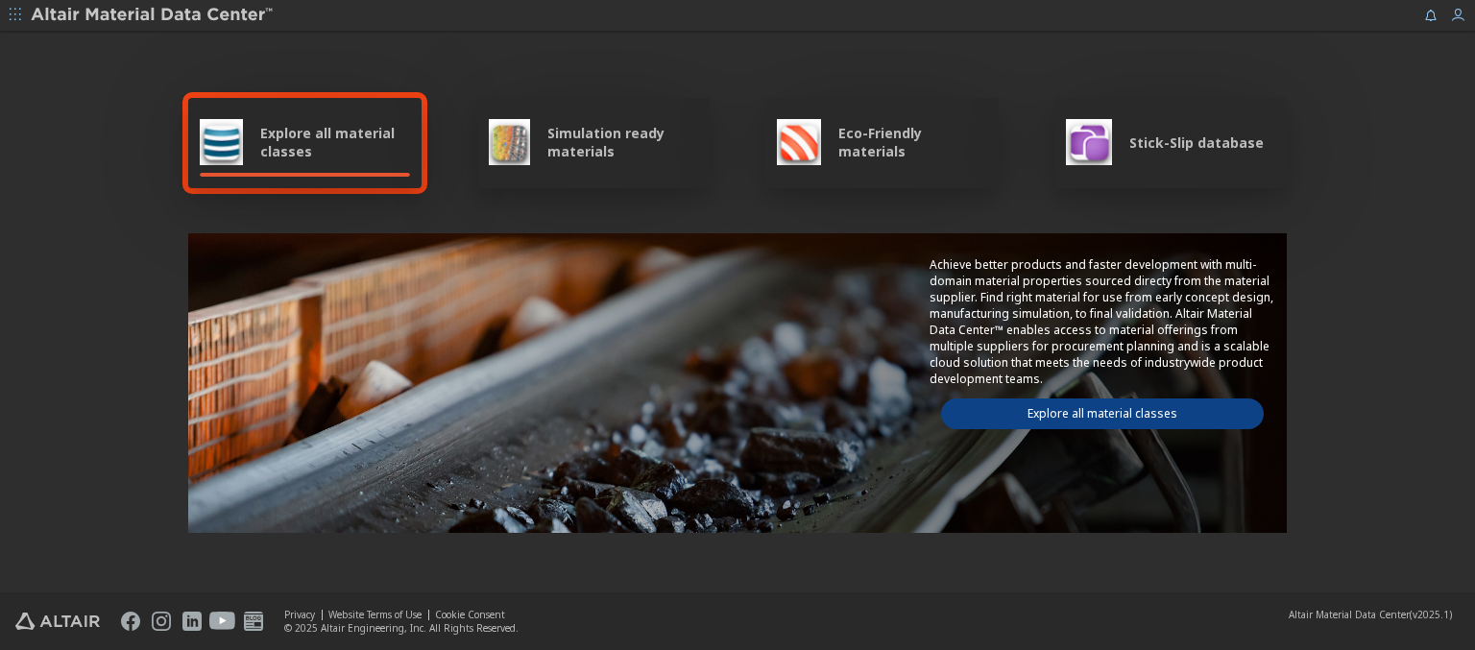
scroll to position [1116, 0]
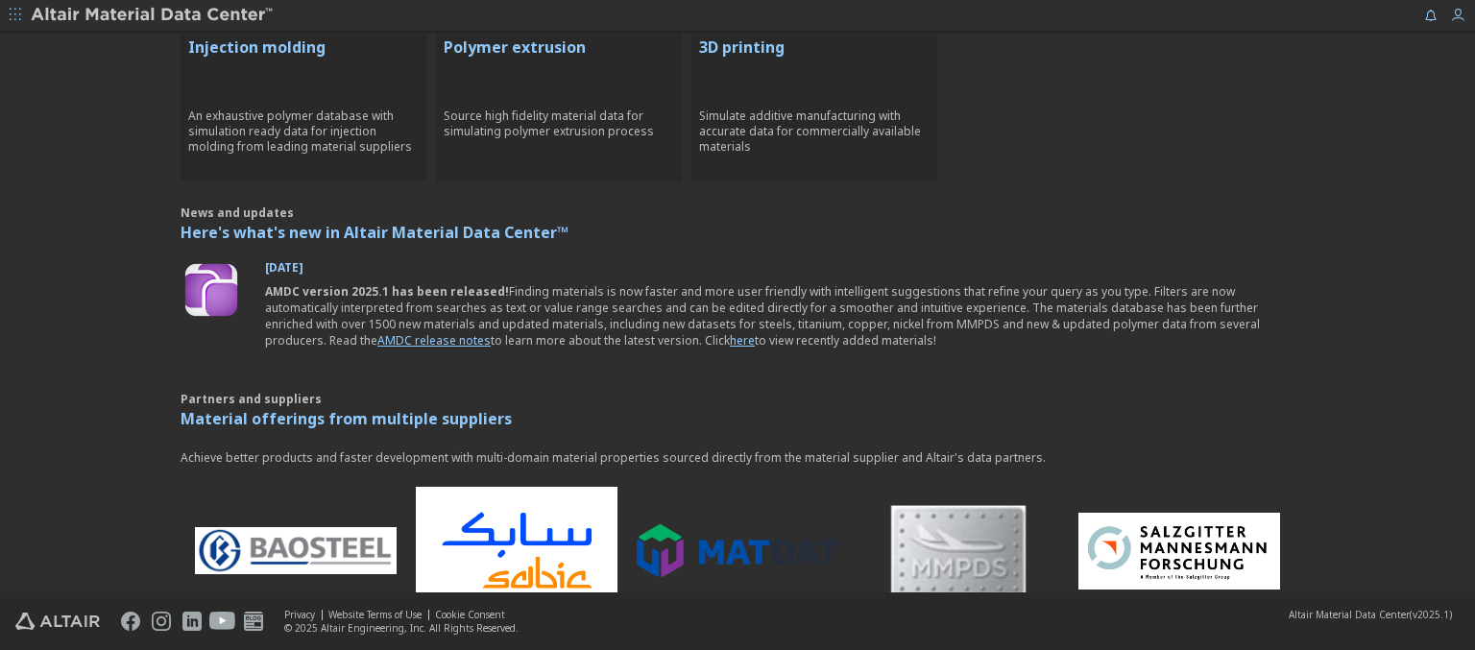
click at [806, 45] on p "3D printing" at bounding box center [814, 47] width 230 height 23
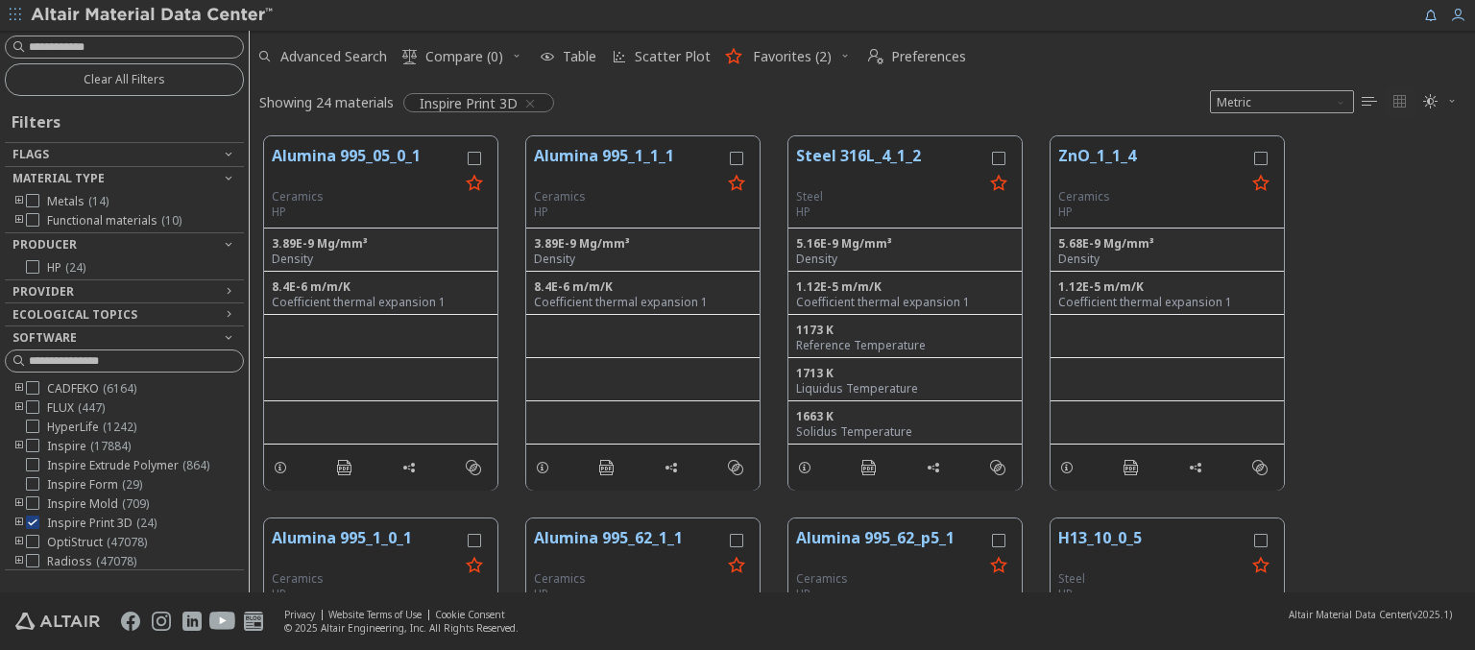
scroll to position [456, 1210]
click at [153, 15] on img at bounding box center [153, 15] width 245 height 19
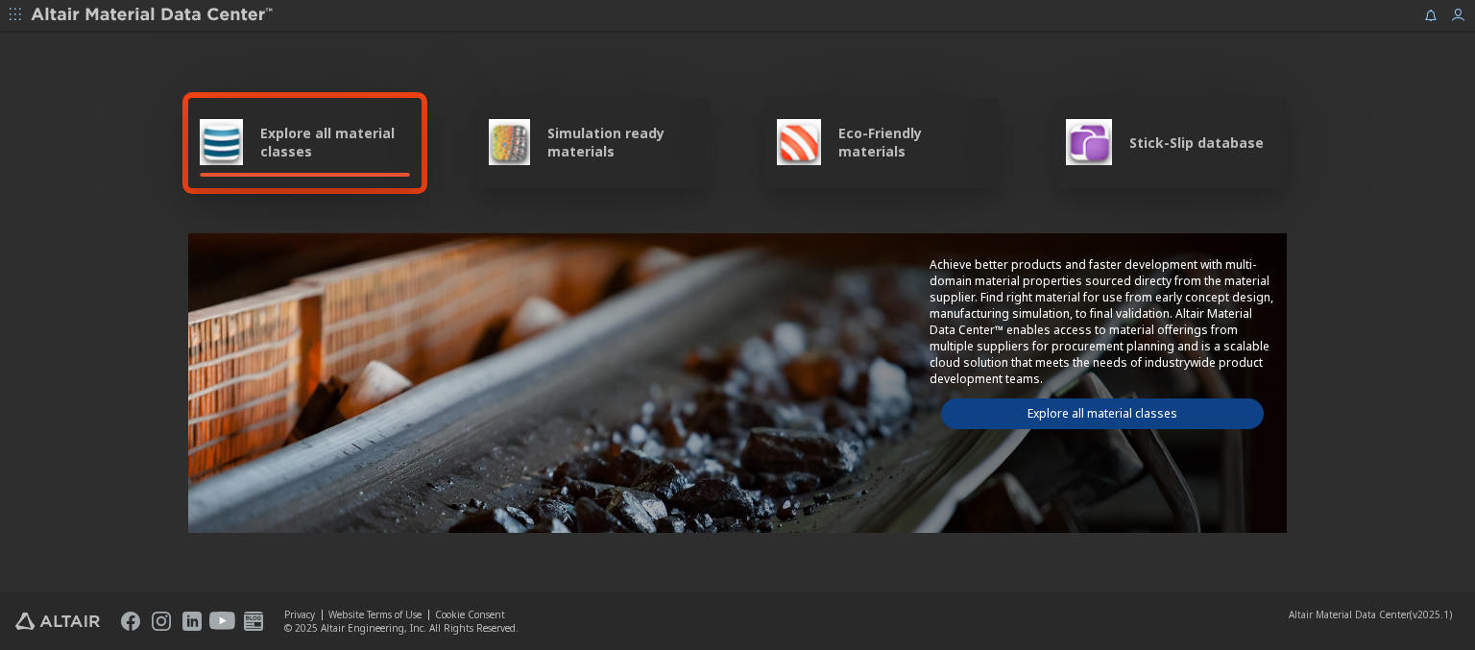
type input "******"
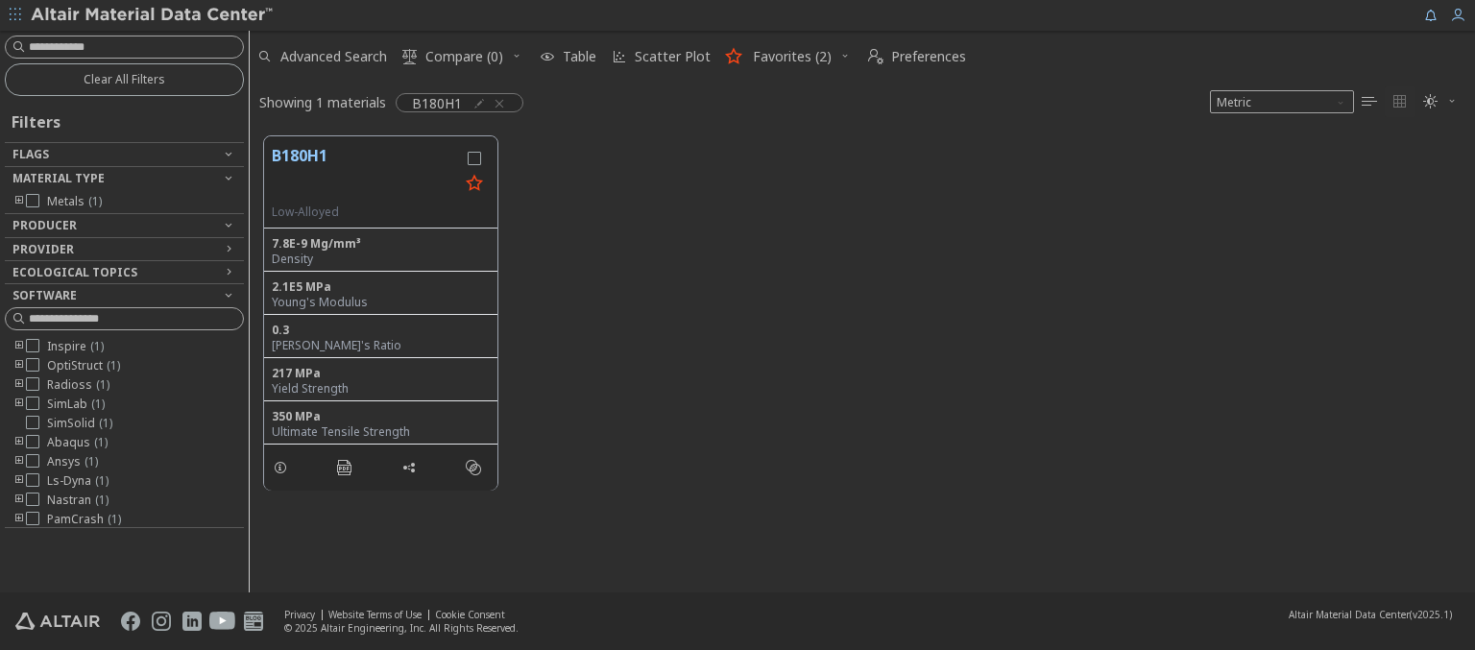
scroll to position [456, 1210]
click at [153, 15] on img at bounding box center [153, 15] width 245 height 19
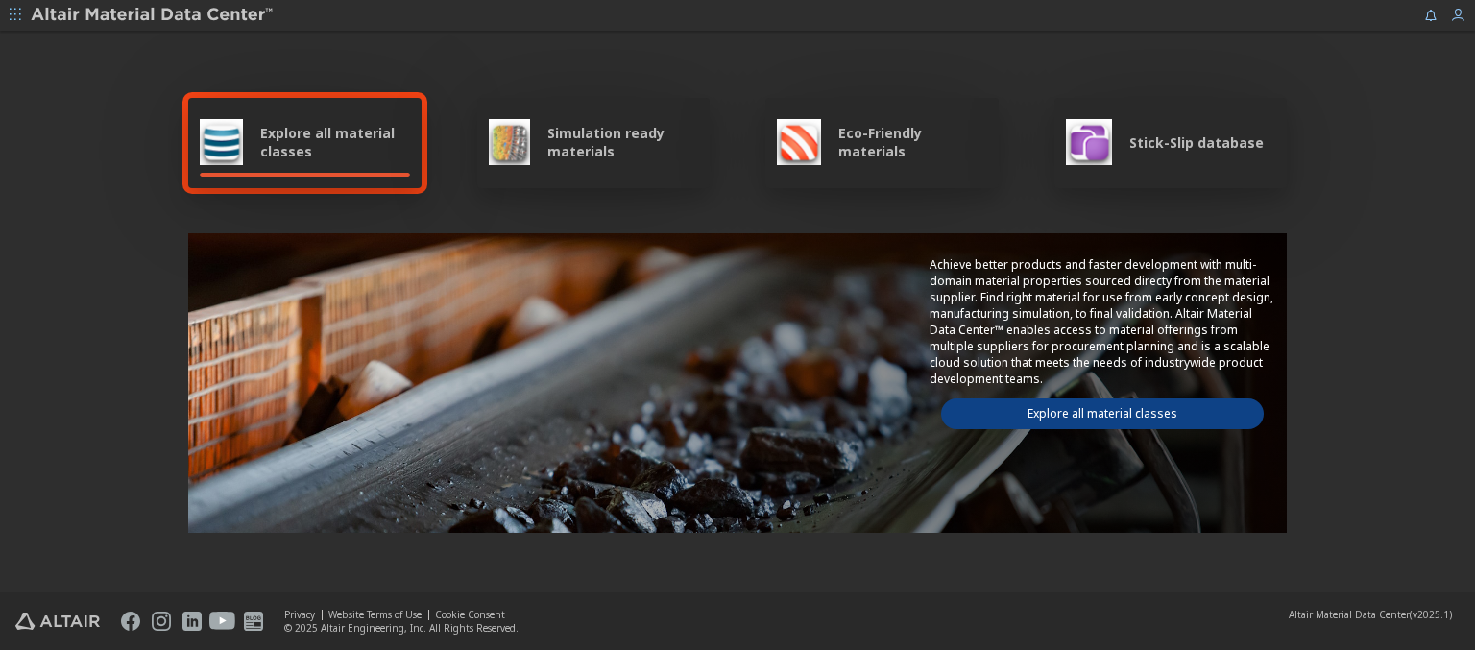
click at [153, 15] on img at bounding box center [153, 15] width 245 height 19
